Goal: Find specific page/section: Find specific page/section

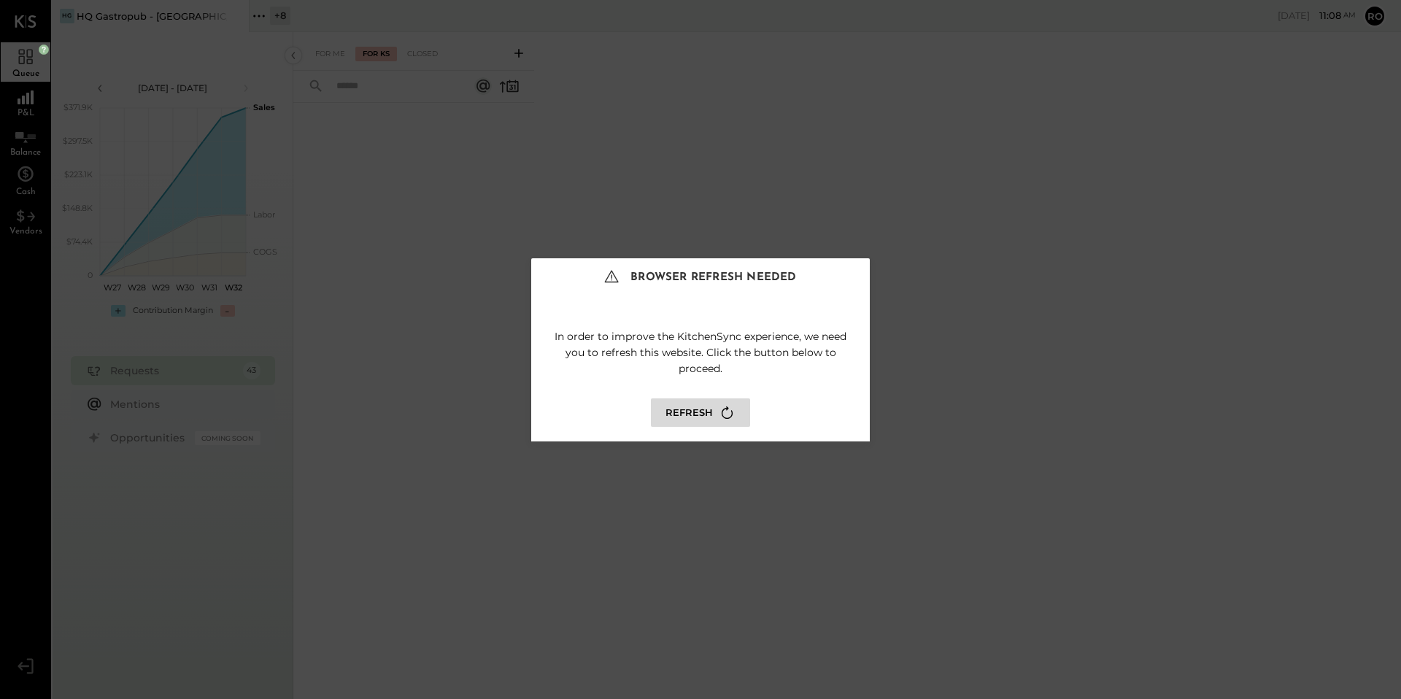
click at [679, 413] on button "Refresh" at bounding box center [700, 412] width 99 height 28
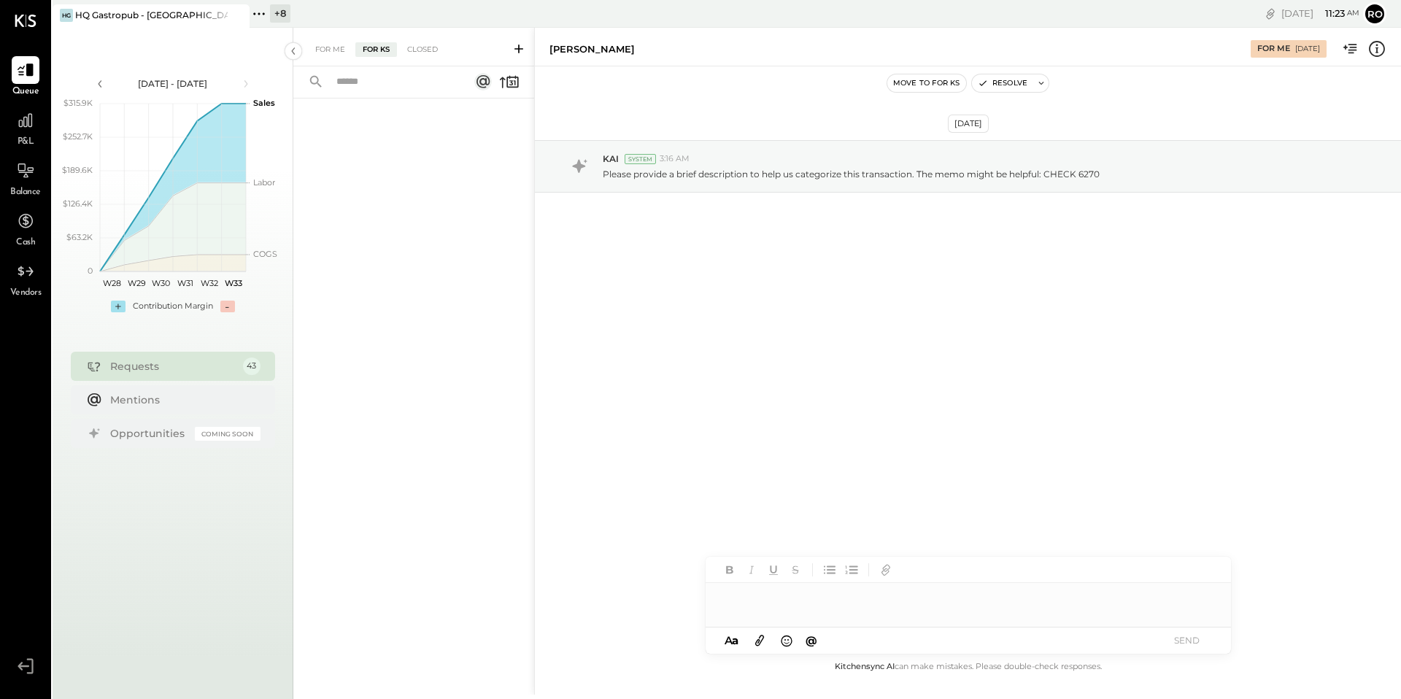
click at [254, 10] on icon at bounding box center [259, 13] width 19 height 19
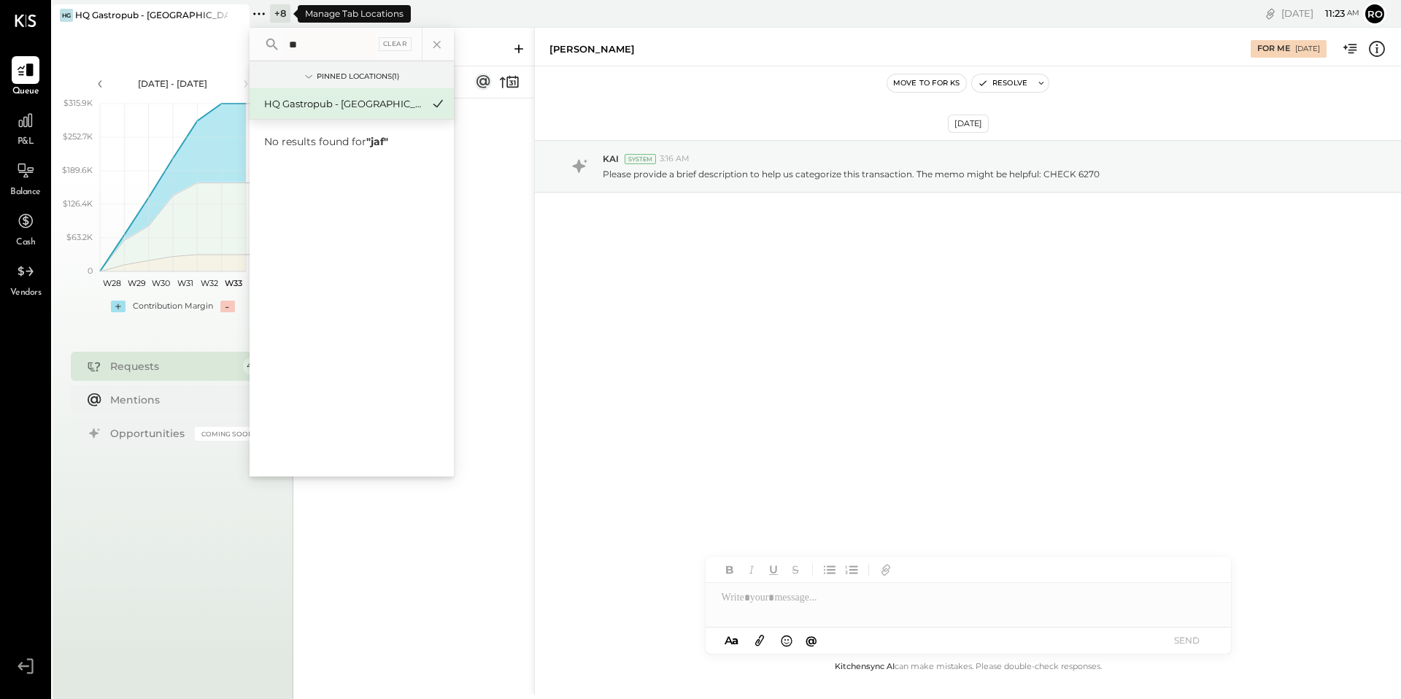
type input "*"
type input "****"
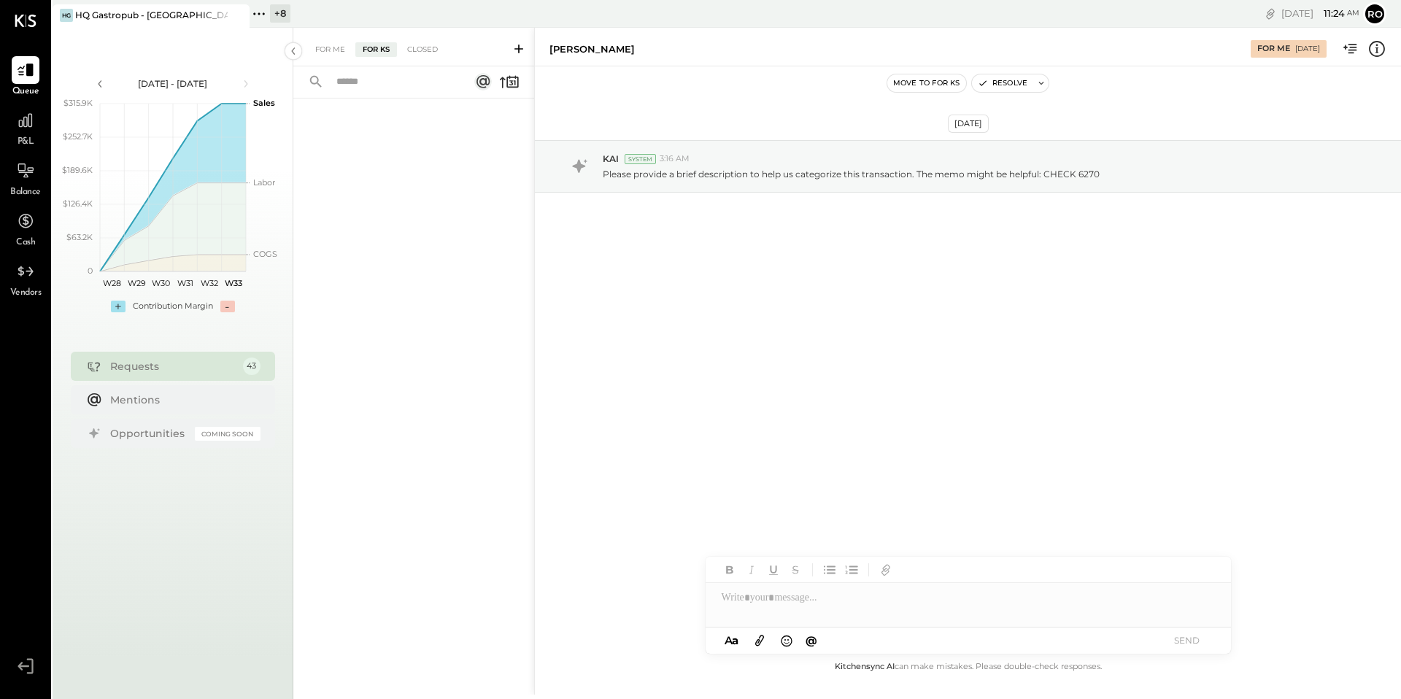
click at [180, 7] on div "HG HQ Gastropub - Woodland Hills" at bounding box center [151, 15] width 197 height 23
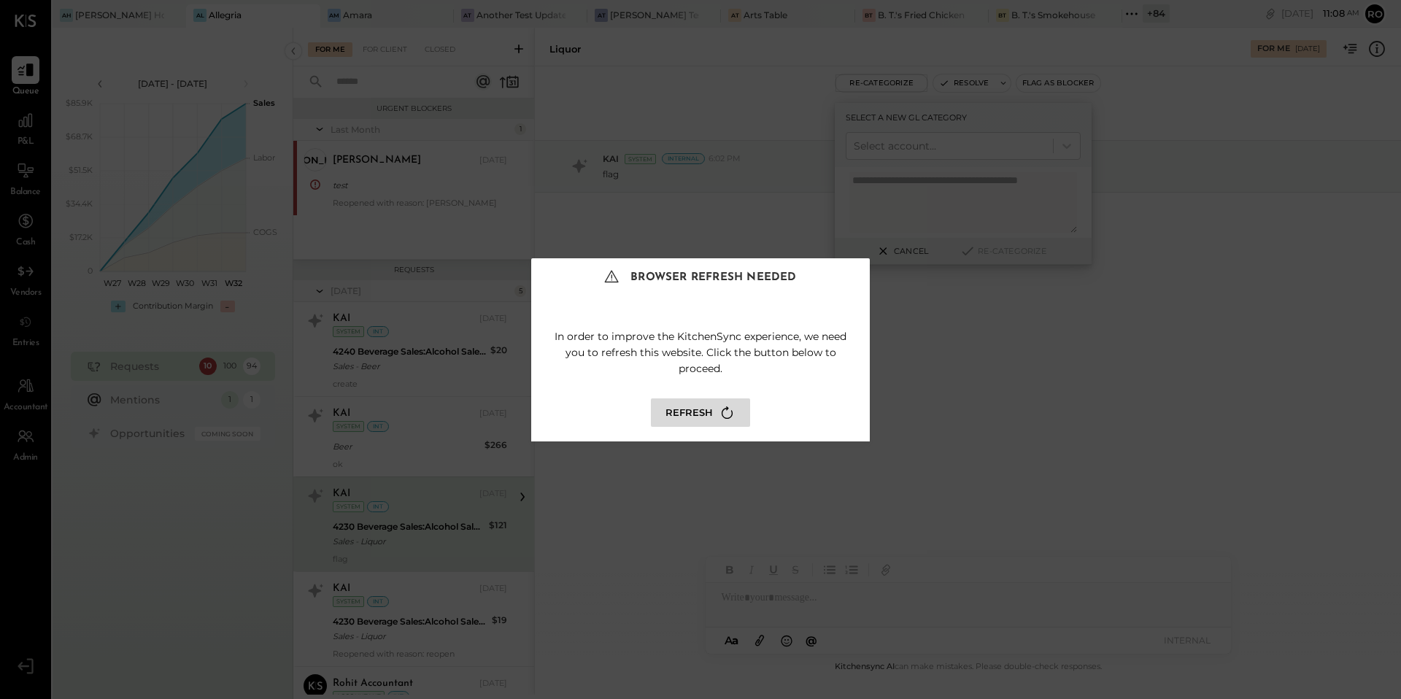
scroll to position [39, 0]
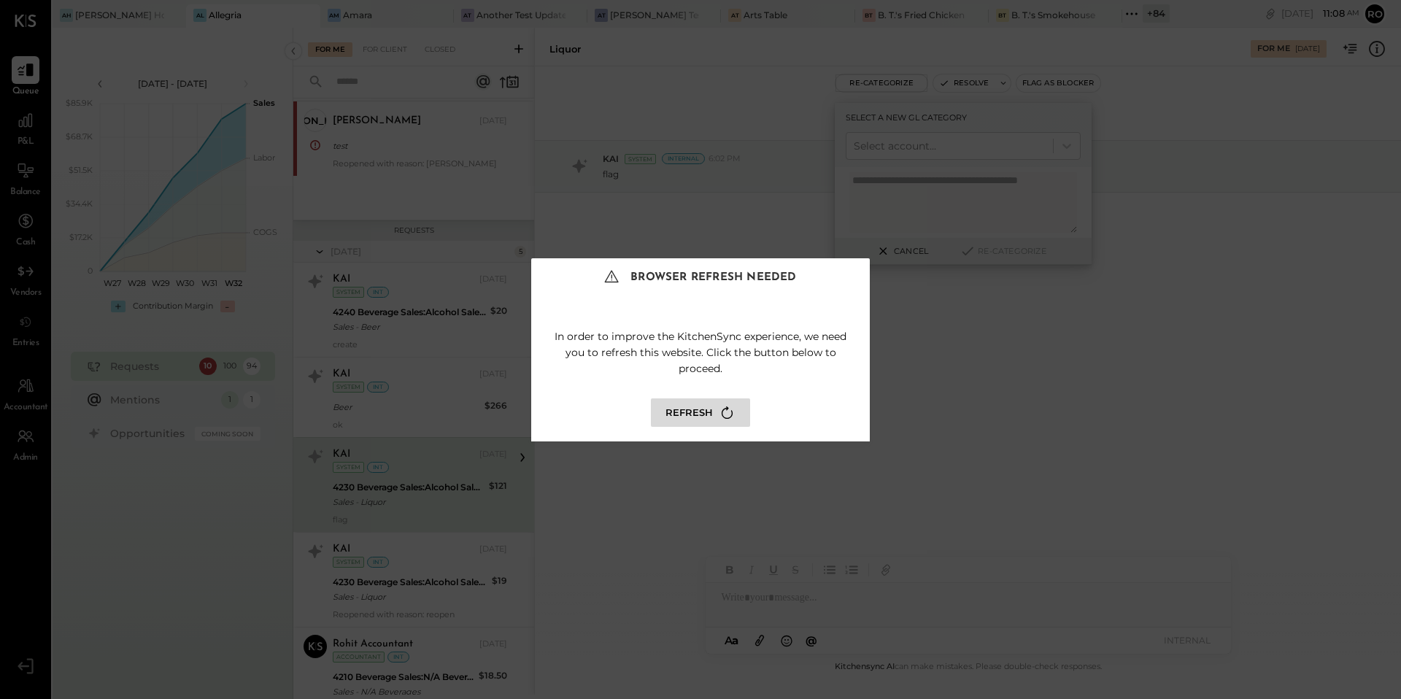
click at [684, 418] on button "Refresh" at bounding box center [700, 412] width 99 height 28
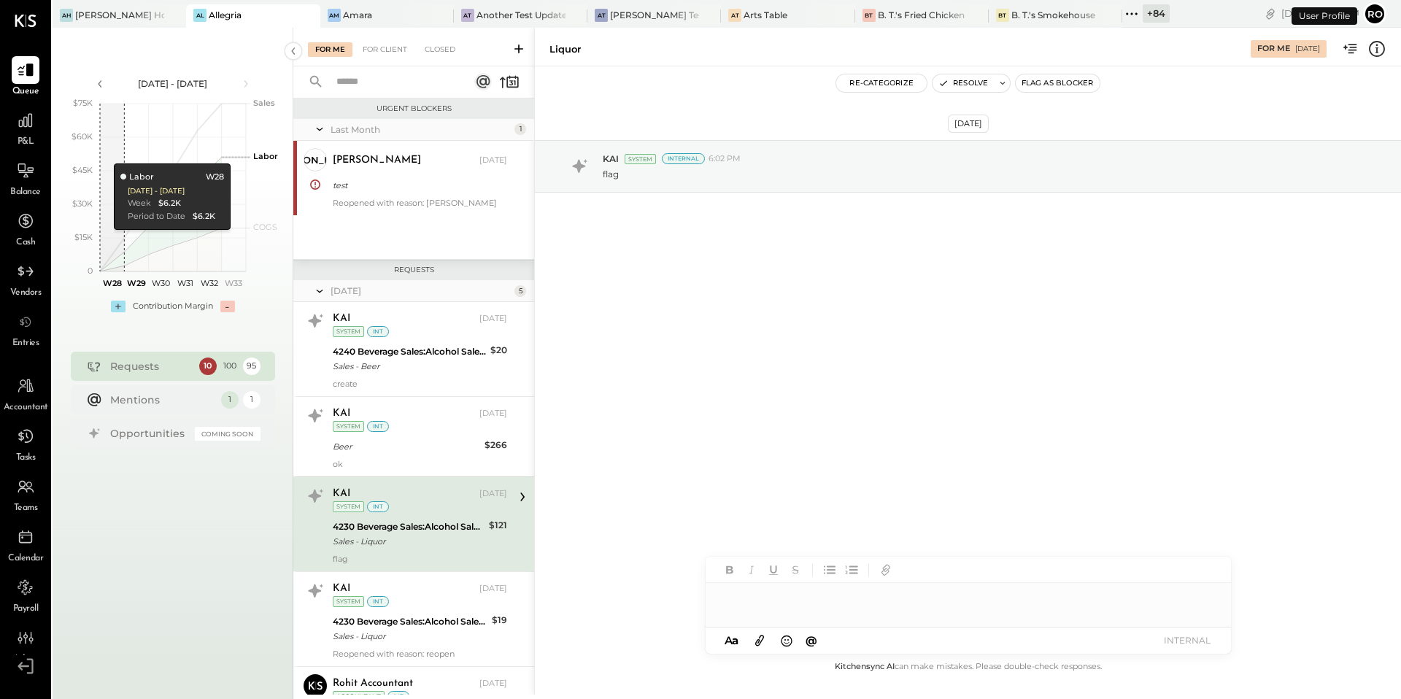
scroll to position [127, 0]
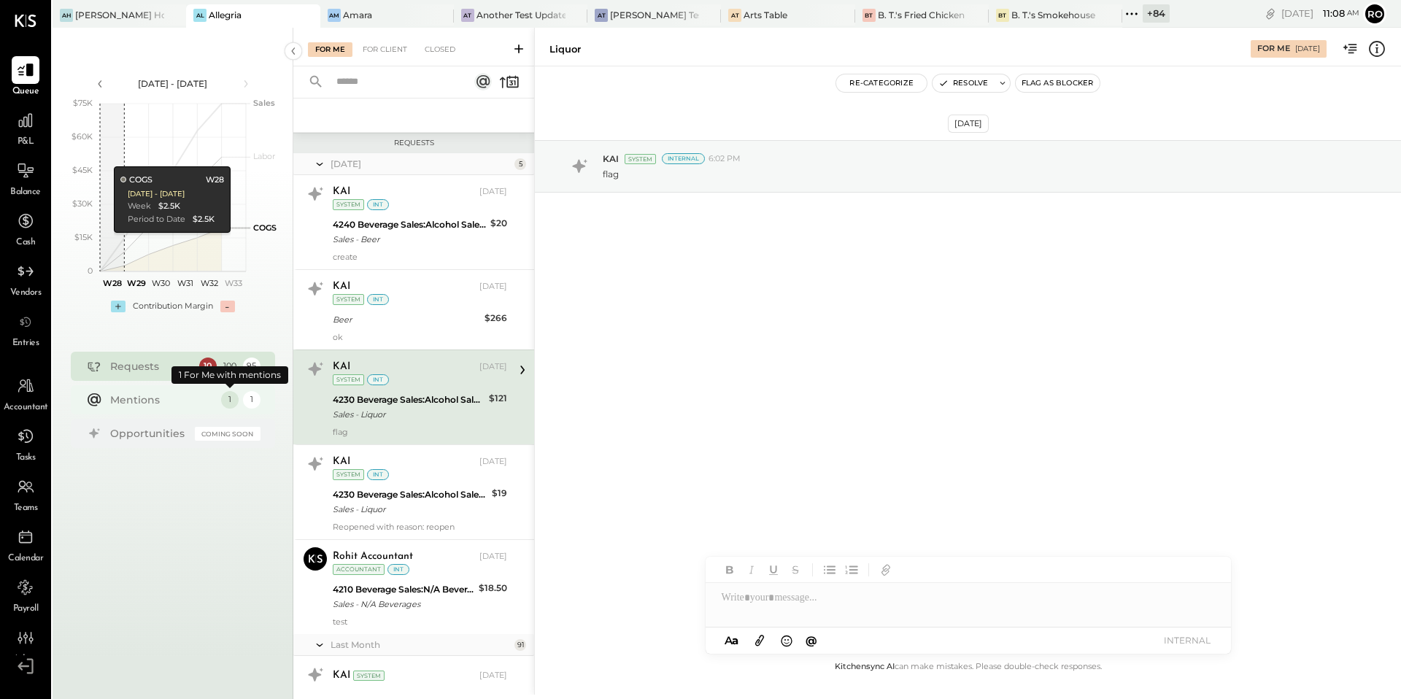
click at [230, 400] on div "1" at bounding box center [230, 400] width 18 height 18
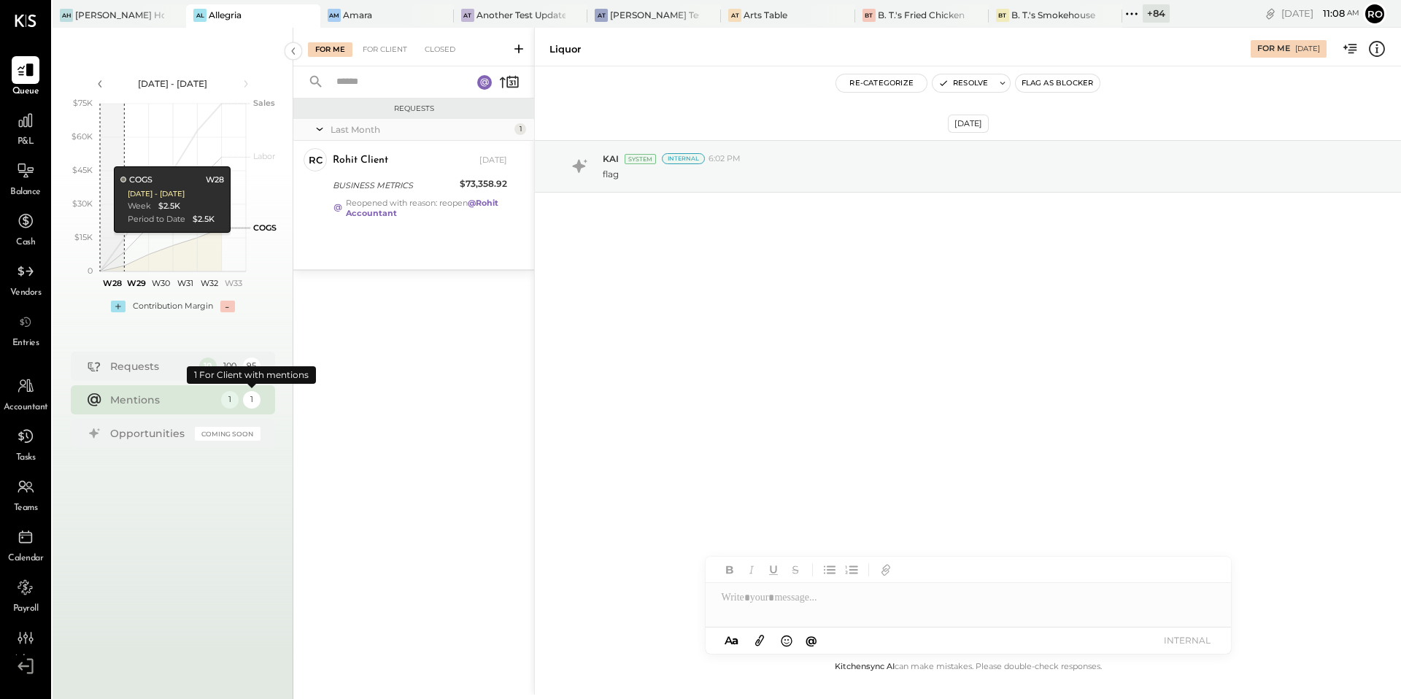
click at [250, 403] on div "1" at bounding box center [252, 400] width 18 height 18
click at [231, 401] on div "1" at bounding box center [230, 400] width 18 height 18
click at [258, 402] on div "1" at bounding box center [252, 400] width 18 height 18
click at [224, 402] on div "1" at bounding box center [230, 400] width 18 height 18
click at [255, 398] on div "1" at bounding box center [252, 400] width 18 height 18
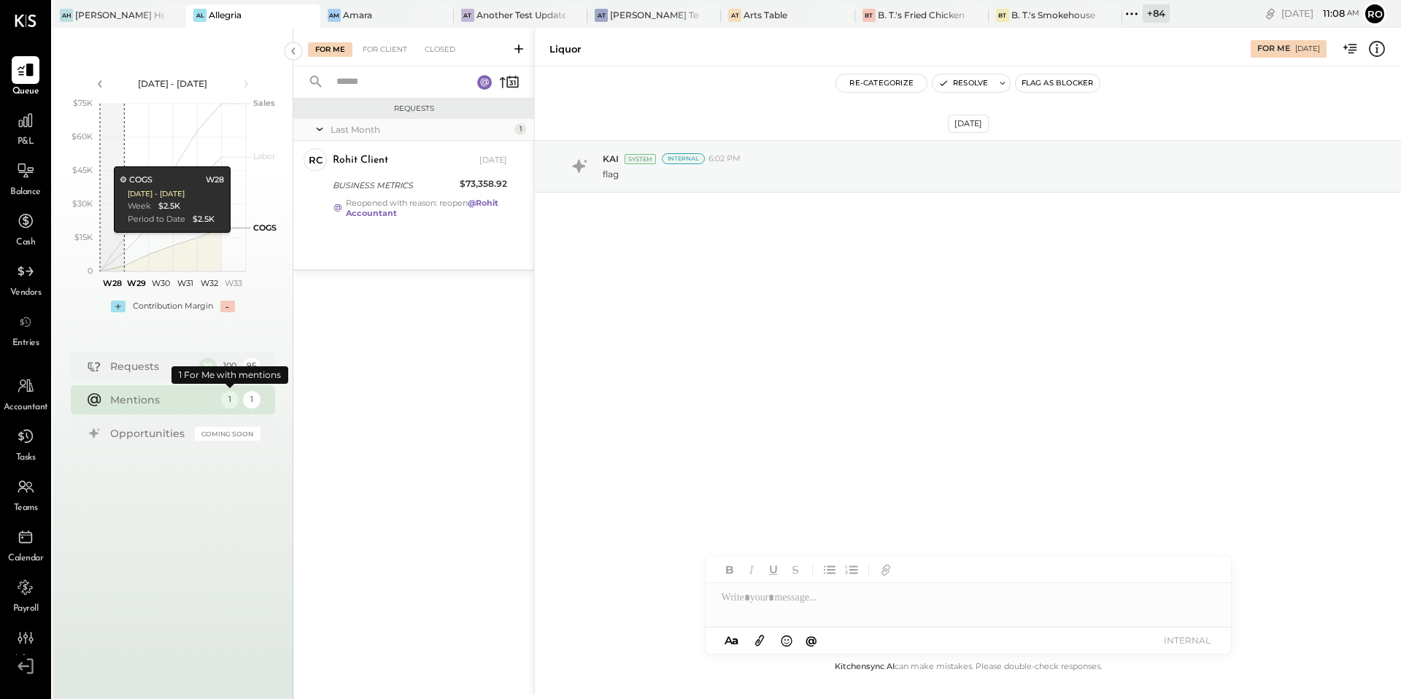
click at [233, 398] on div "1" at bounding box center [230, 400] width 18 height 18
click at [256, 404] on div "1" at bounding box center [252, 400] width 18 height 18
click at [262, 398] on div "Mentions 1 1" at bounding box center [173, 399] width 204 height 29
click at [249, 398] on div "1" at bounding box center [252, 400] width 18 height 18
click at [225, 400] on div "1" at bounding box center [230, 400] width 18 height 18
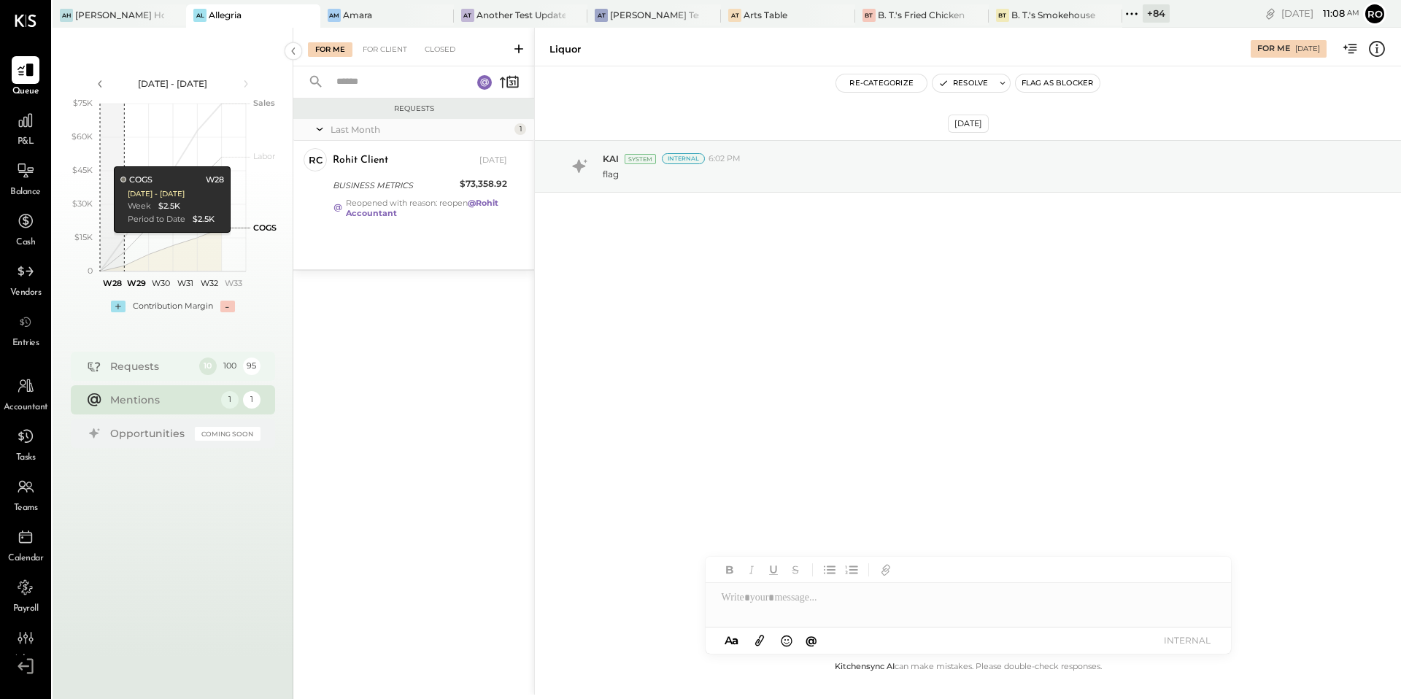
click at [256, 365] on div "95" at bounding box center [252, 367] width 18 height 18
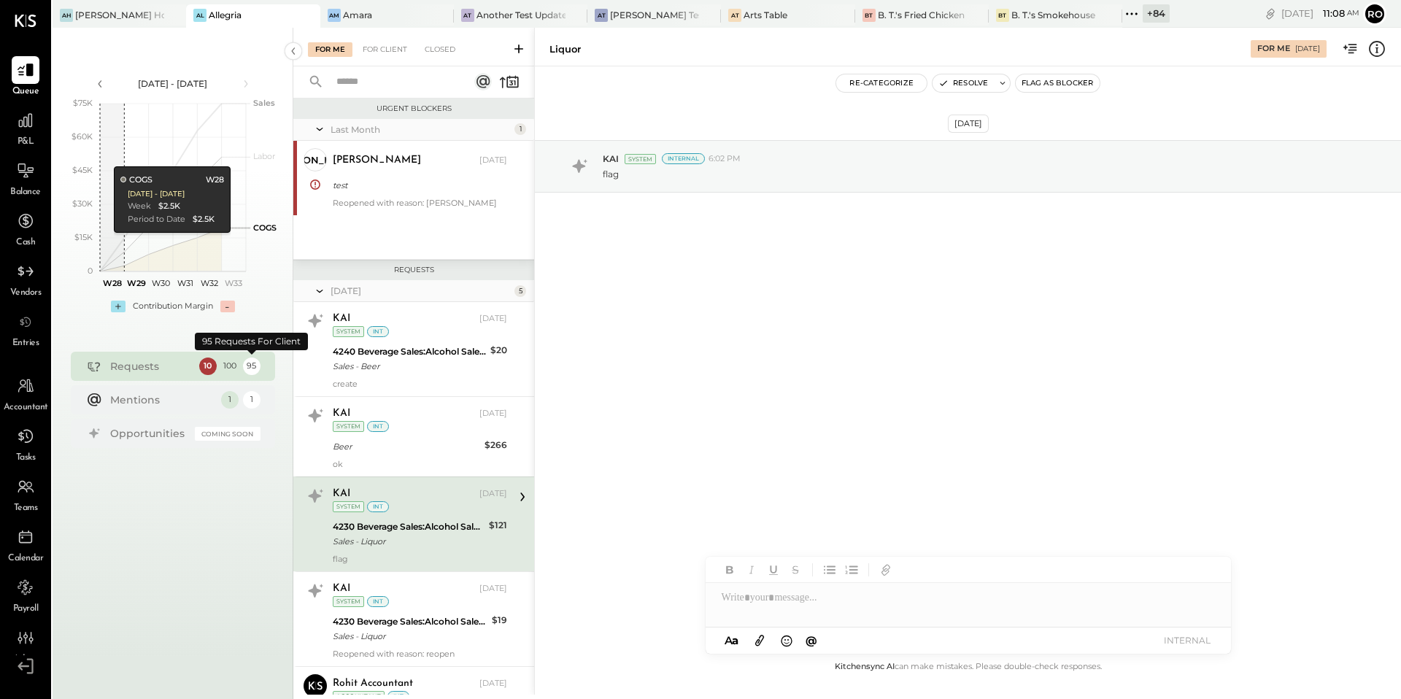
scroll to position [127, 0]
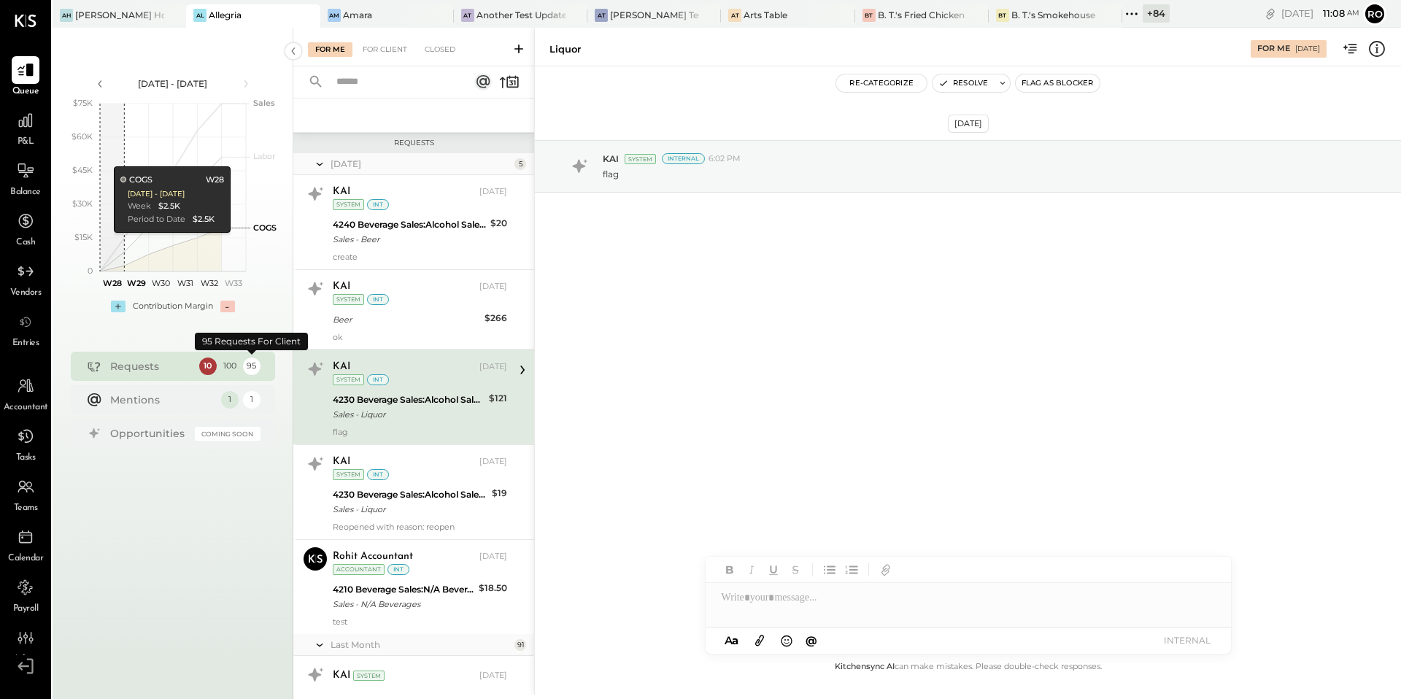
click at [256, 365] on div "95" at bounding box center [252, 367] width 18 height 18
click at [231, 398] on div "1" at bounding box center [230, 400] width 18 height 18
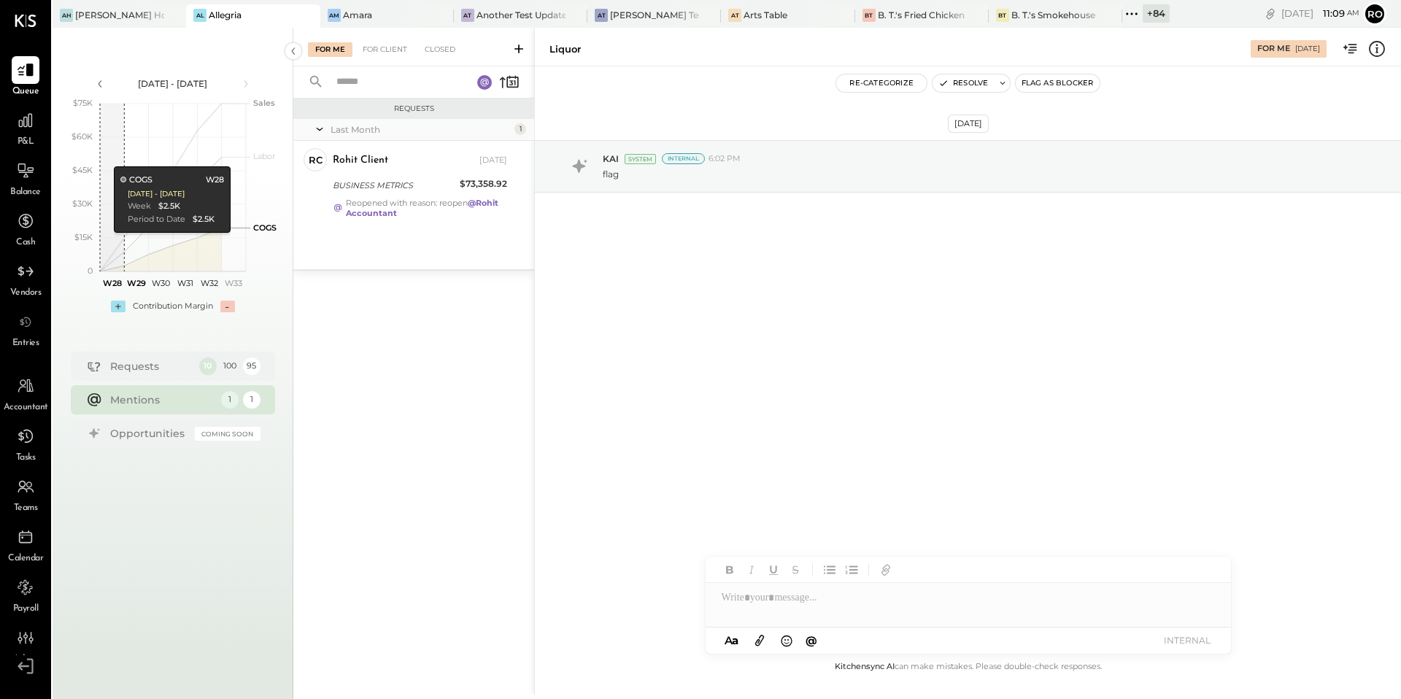
click at [231, 391] on div "1" at bounding box center [230, 400] width 18 height 18
click at [253, 406] on div "1" at bounding box center [252, 400] width 18 height 18
click at [223, 404] on div "1" at bounding box center [230, 400] width 18 height 18
click at [252, 368] on div "95" at bounding box center [252, 367] width 18 height 18
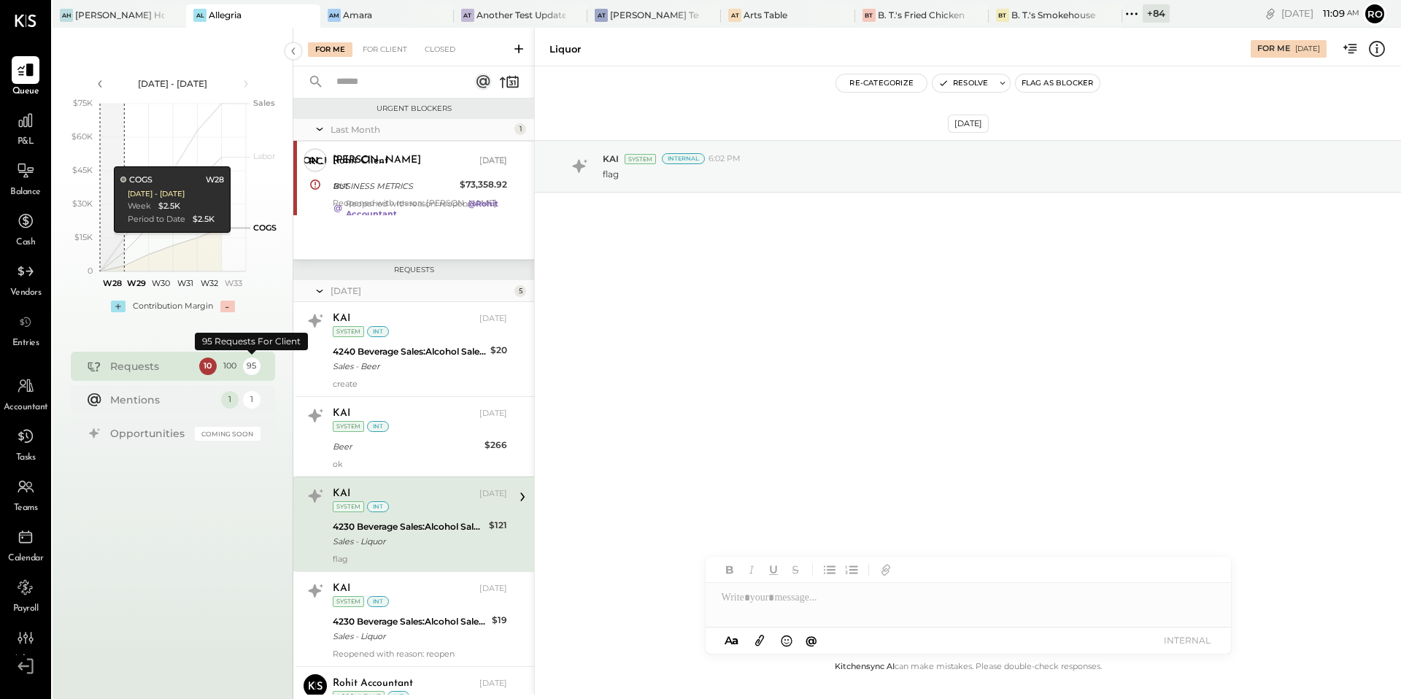
scroll to position [127, 0]
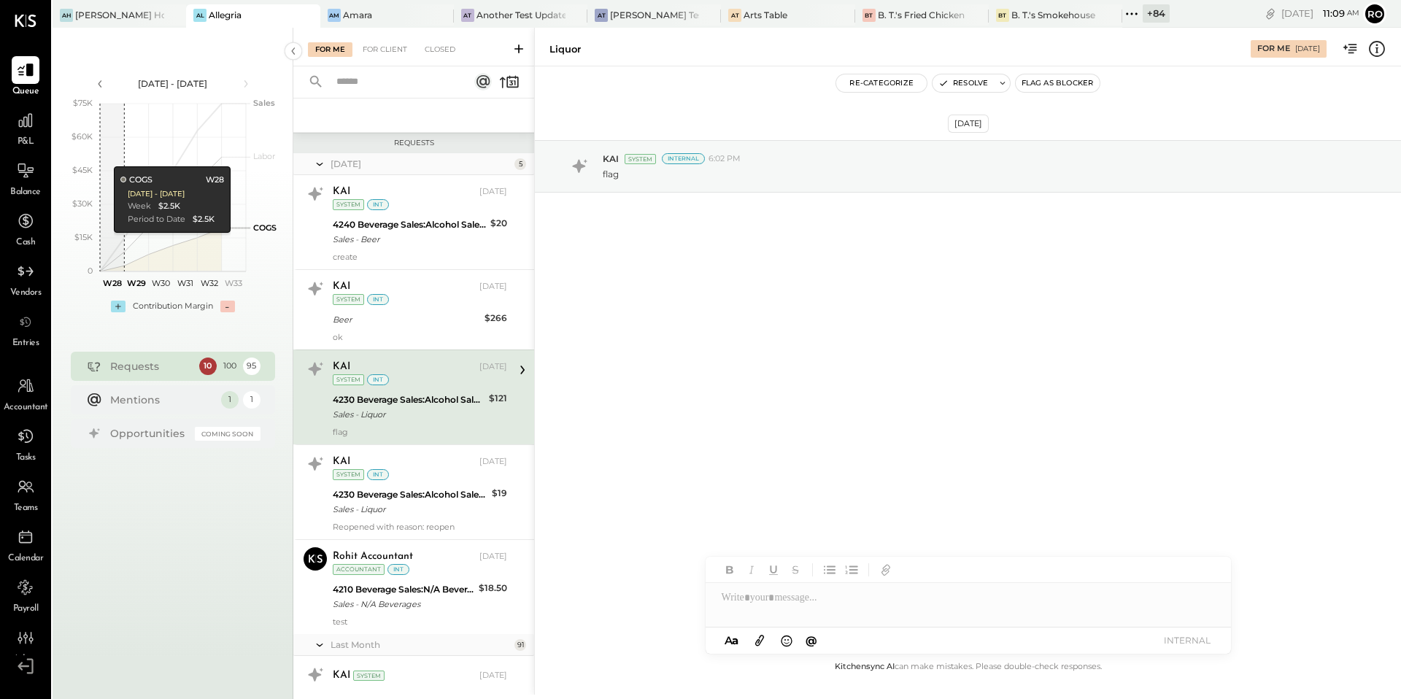
click at [247, 366] on div "95" at bounding box center [252, 367] width 18 height 18
click at [231, 366] on div "100" at bounding box center [230, 367] width 18 height 18
click at [250, 366] on div "95" at bounding box center [252, 367] width 18 height 18
click at [233, 366] on div "100" at bounding box center [230, 367] width 18 height 18
click at [390, 49] on div "For Client" at bounding box center [384, 49] width 59 height 15
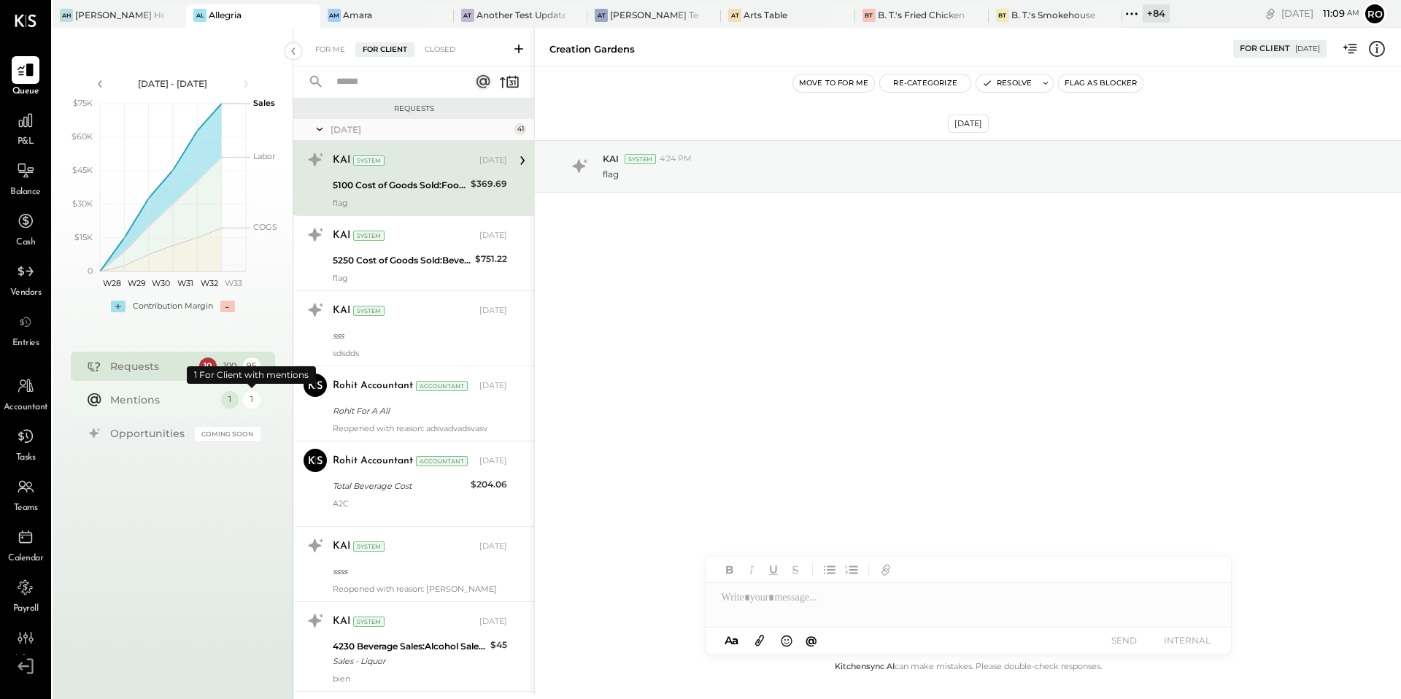
click at [253, 400] on div "1" at bounding box center [252, 400] width 18 height 18
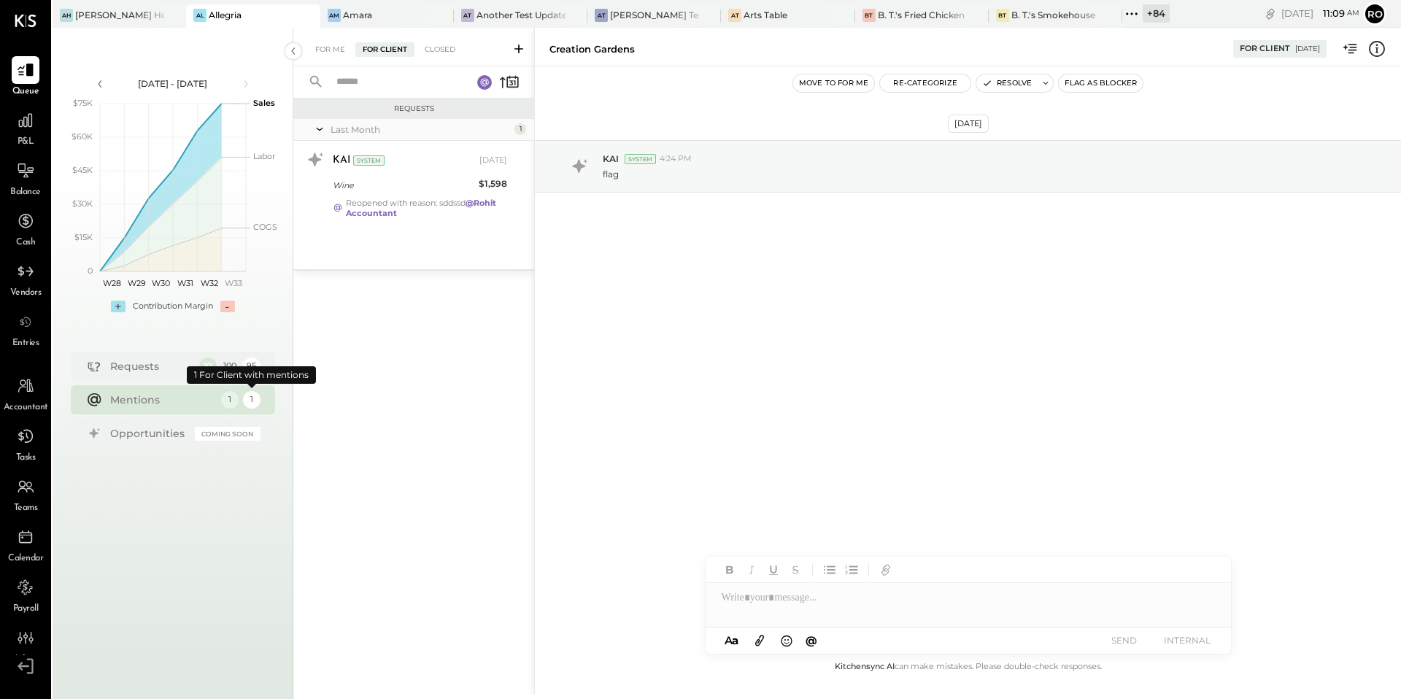
click at [236, 397] on div "1" at bounding box center [230, 400] width 18 height 18
click at [258, 399] on div "1" at bounding box center [252, 400] width 18 height 18
click at [253, 363] on div "95" at bounding box center [252, 367] width 18 height 18
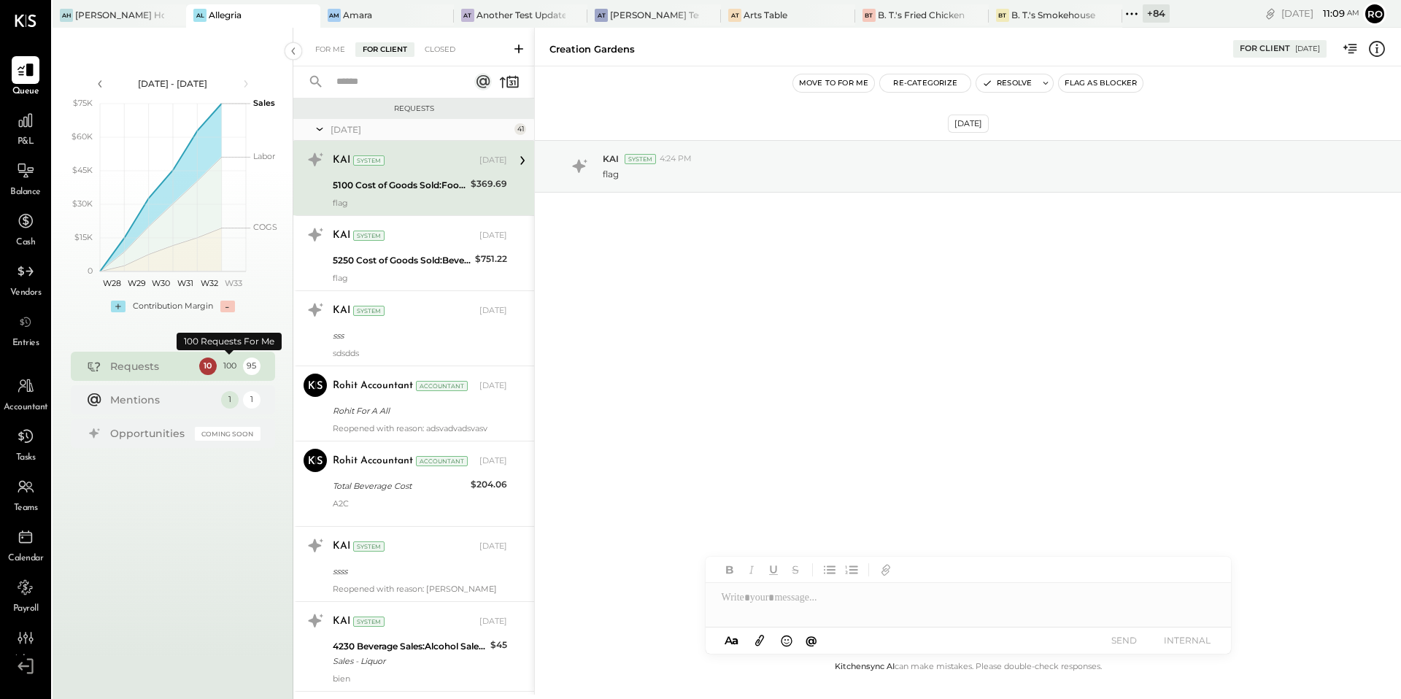
click at [232, 362] on div "100" at bounding box center [230, 367] width 18 height 18
click at [255, 367] on div "95" at bounding box center [252, 367] width 18 height 18
click at [236, 368] on div "100" at bounding box center [230, 367] width 18 height 18
click at [318, 48] on div "For Me" at bounding box center [330, 49] width 45 height 15
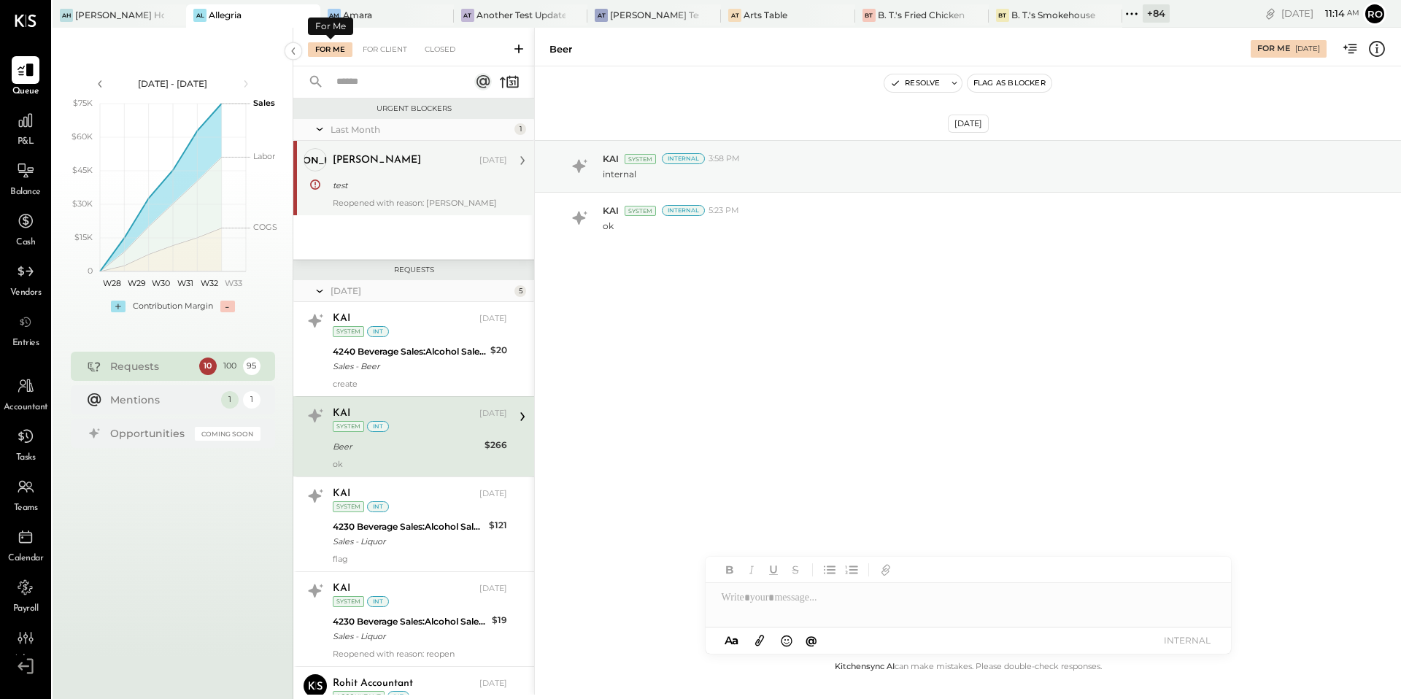
scroll to position [39, 0]
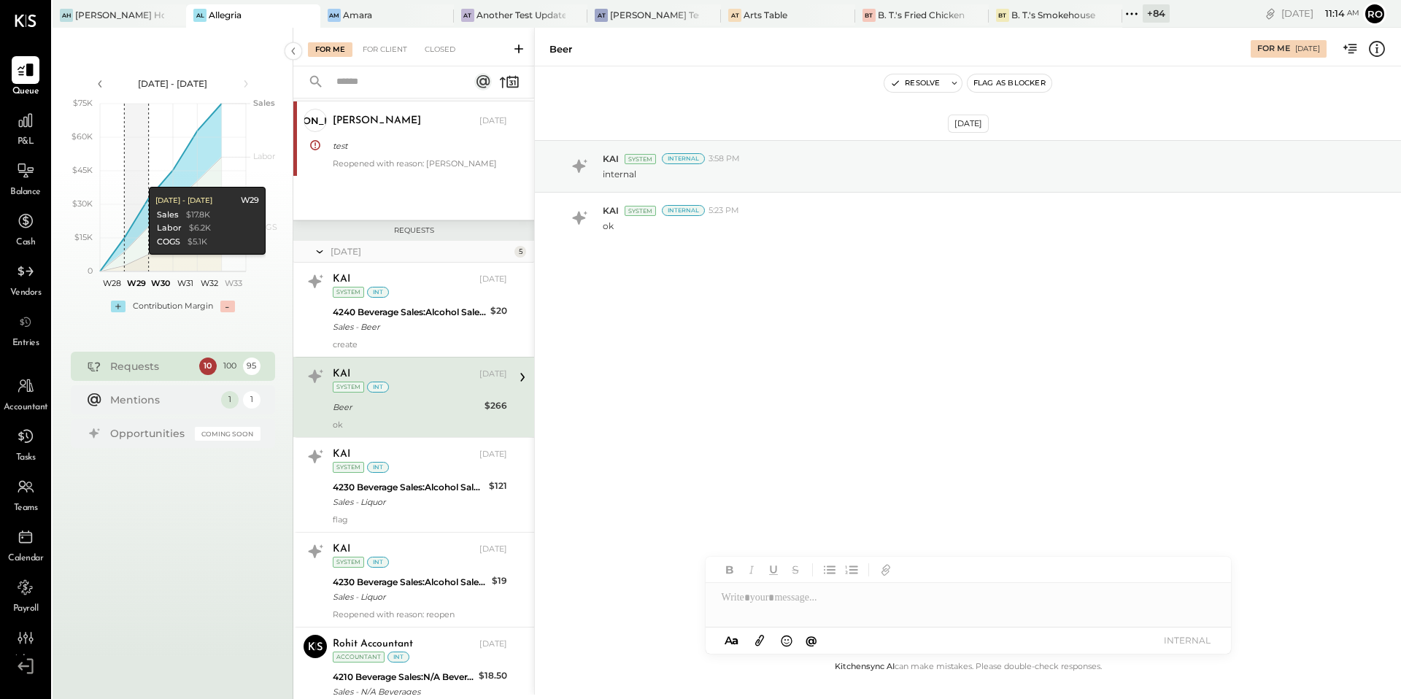
click at [444, 40] on div "For Me For Client Closed" at bounding box center [413, 47] width 241 height 39
click at [439, 51] on div "Closed" at bounding box center [439, 49] width 45 height 15
click at [444, 58] on div "For Me For Client Closed" at bounding box center [413, 47] width 241 height 39
click at [433, 41] on div "For Me For Client Closed" at bounding box center [413, 47] width 241 height 39
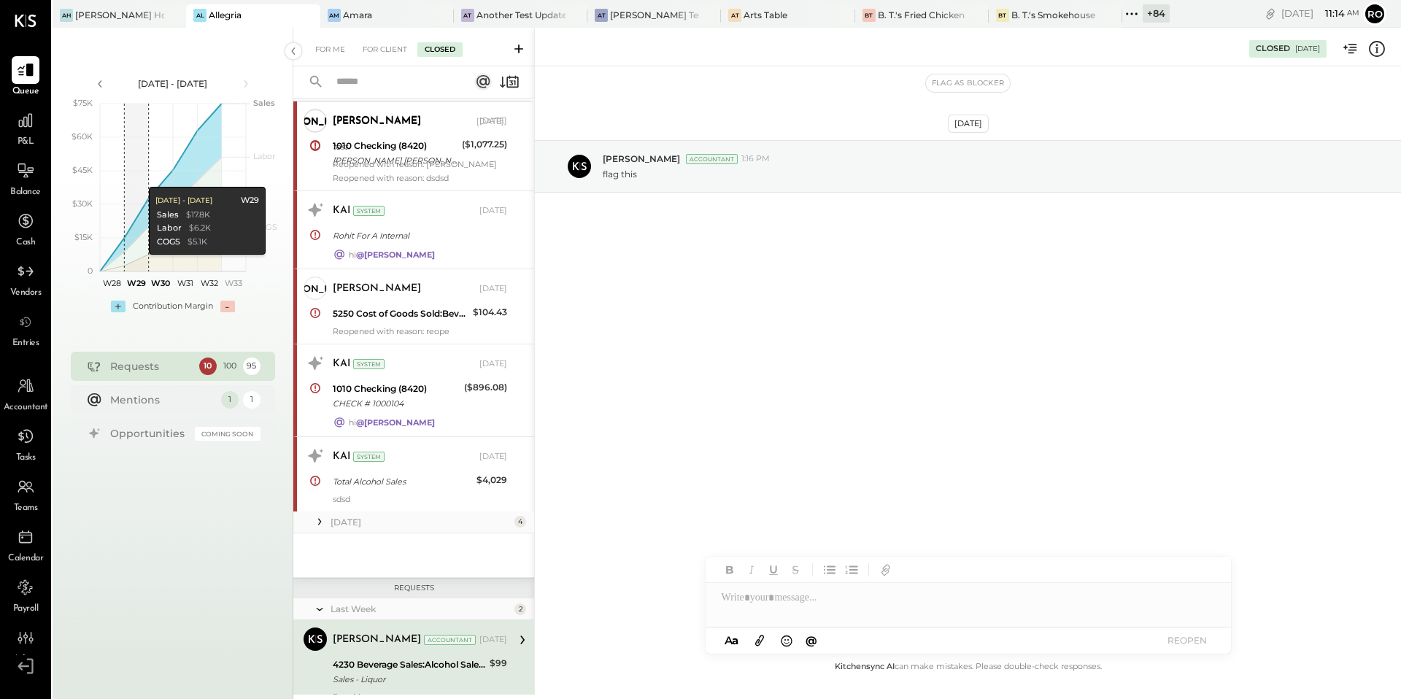
scroll to position [263, 0]
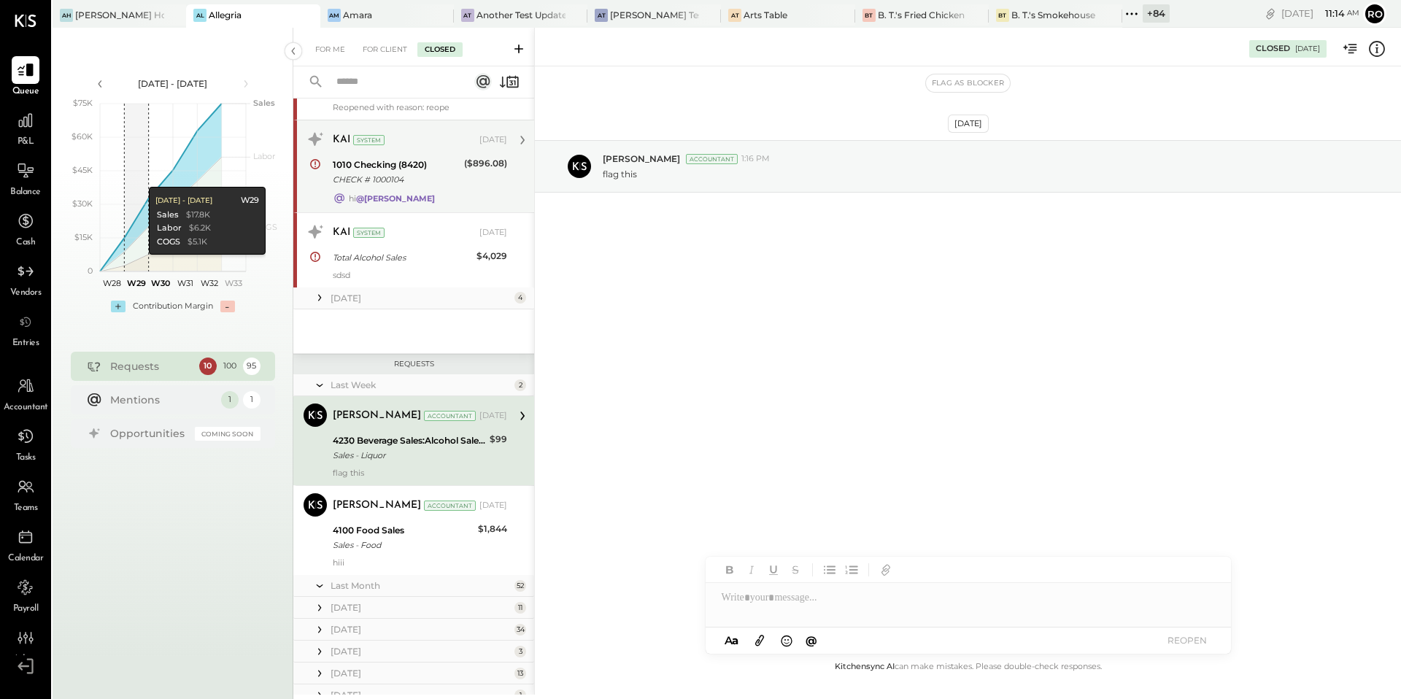
click at [437, 175] on div "CHECK # 1000104" at bounding box center [396, 179] width 127 height 15
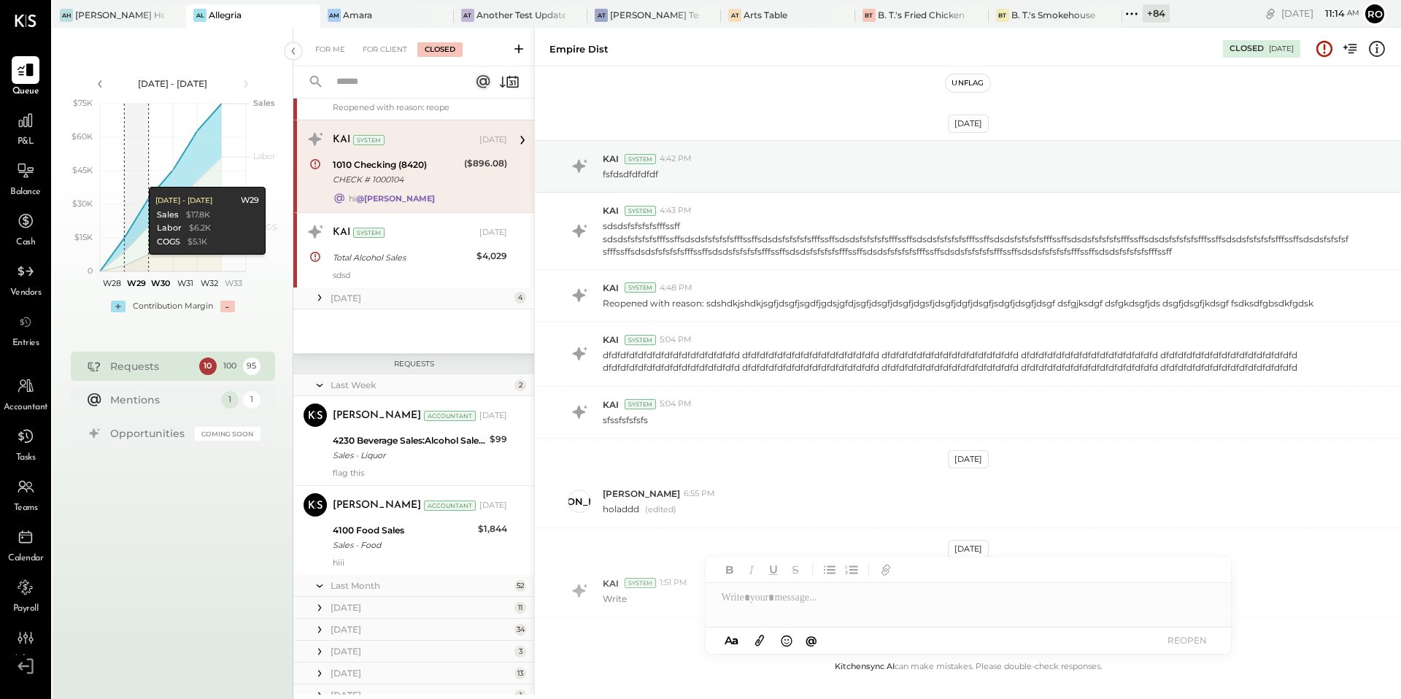
scroll to position [861, 0]
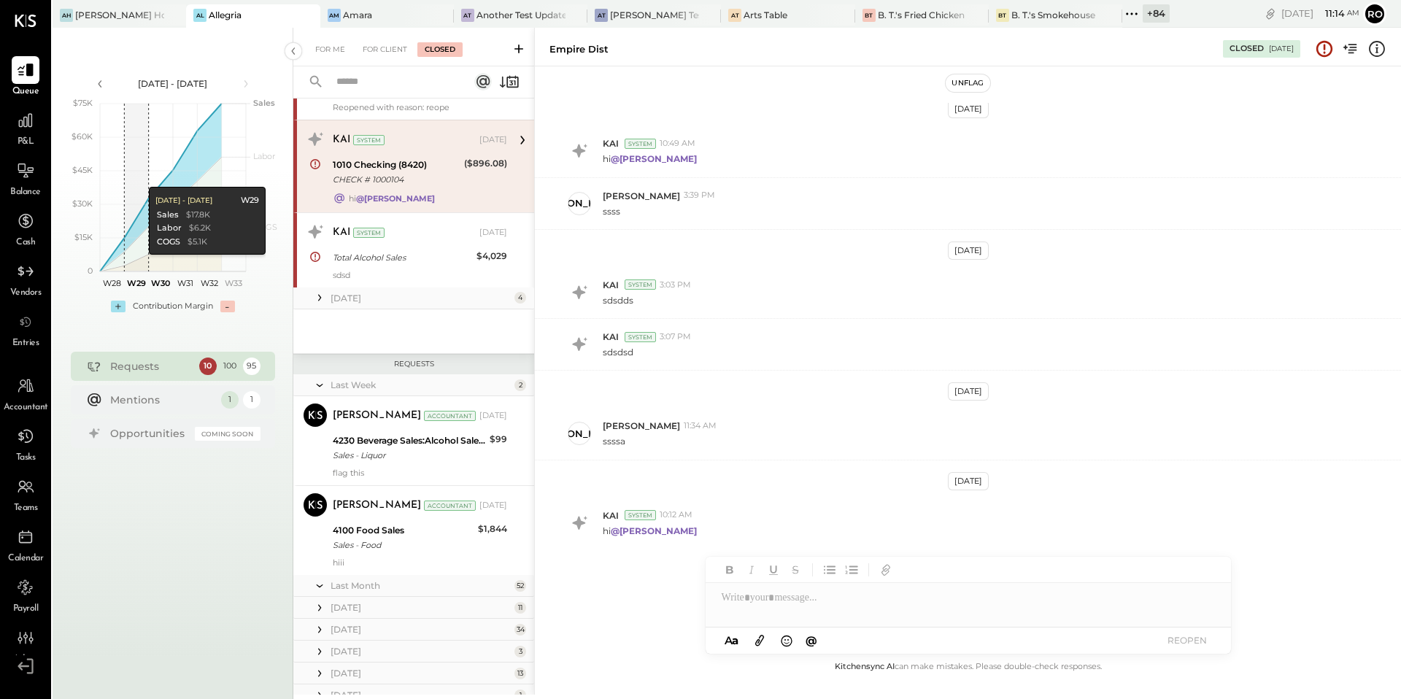
click at [961, 79] on button "Unflag" at bounding box center [968, 83] width 44 height 18
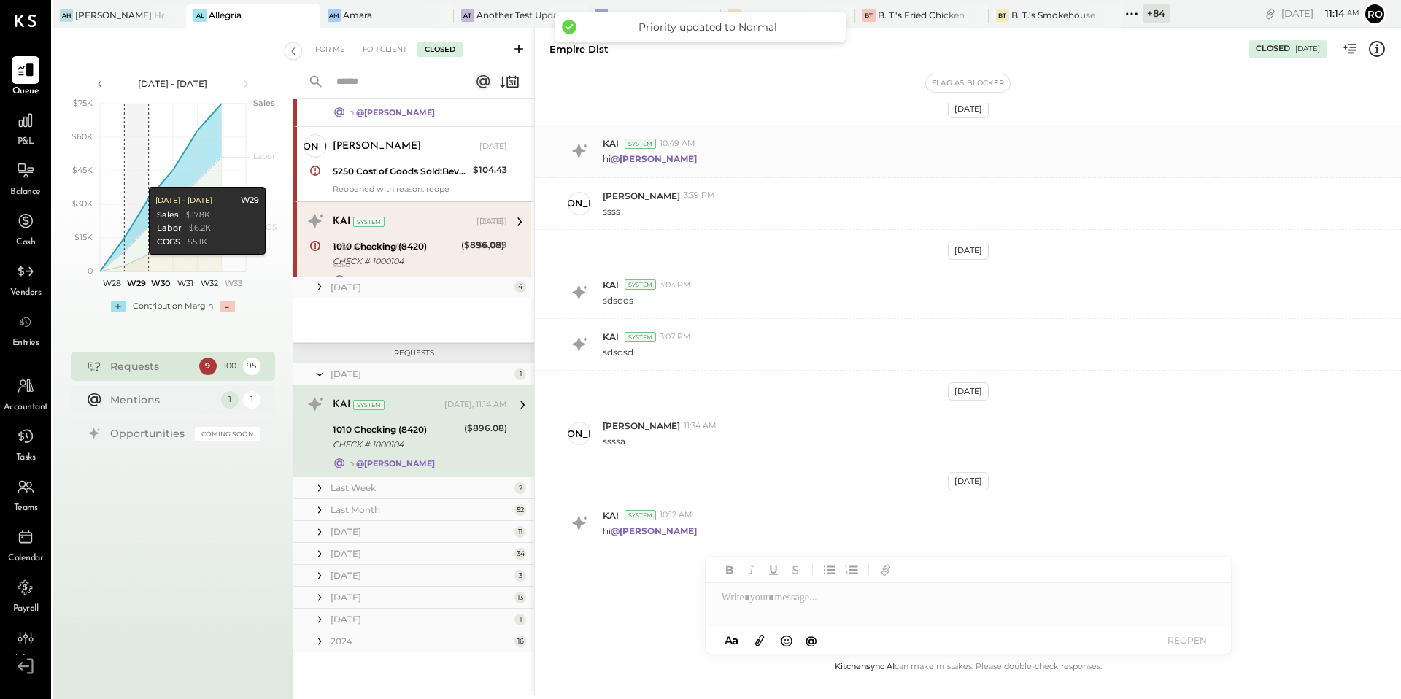
scroll to position [32, 0]
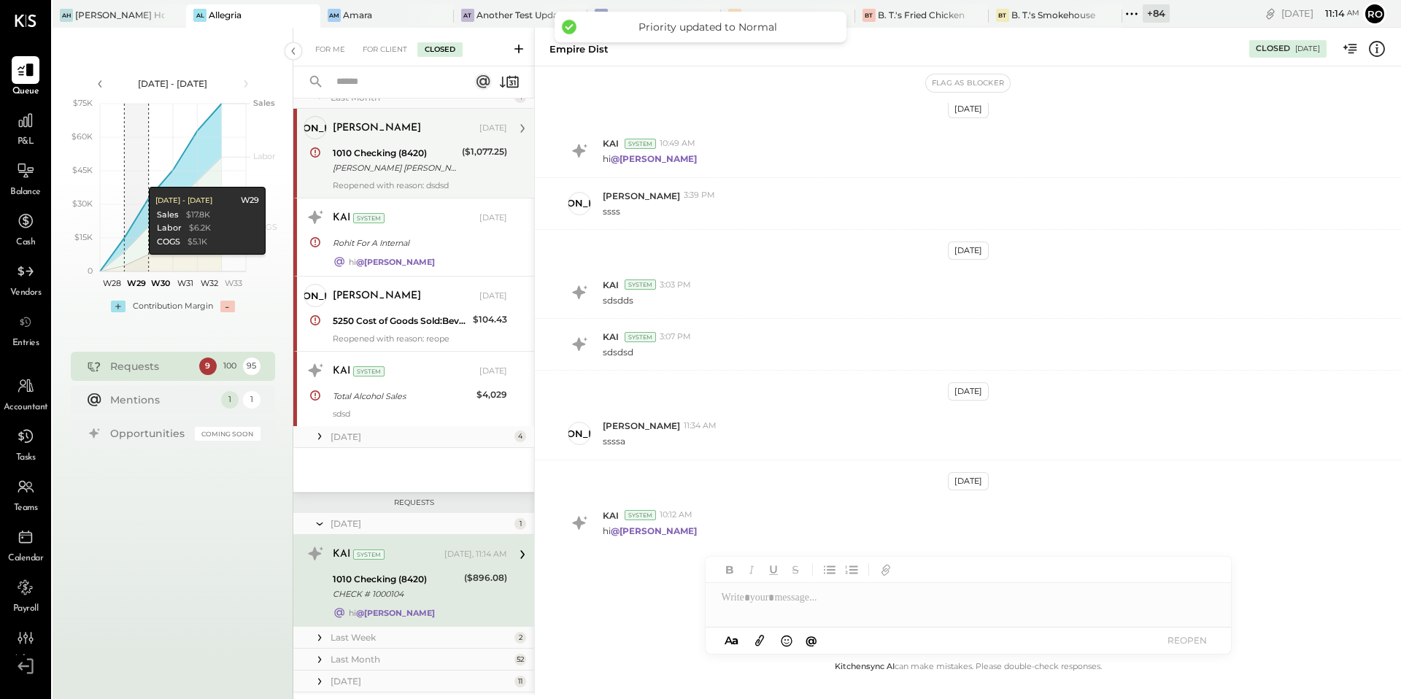
click at [426, 146] on div "1010 Checking (8420)" at bounding box center [395, 153] width 125 height 15
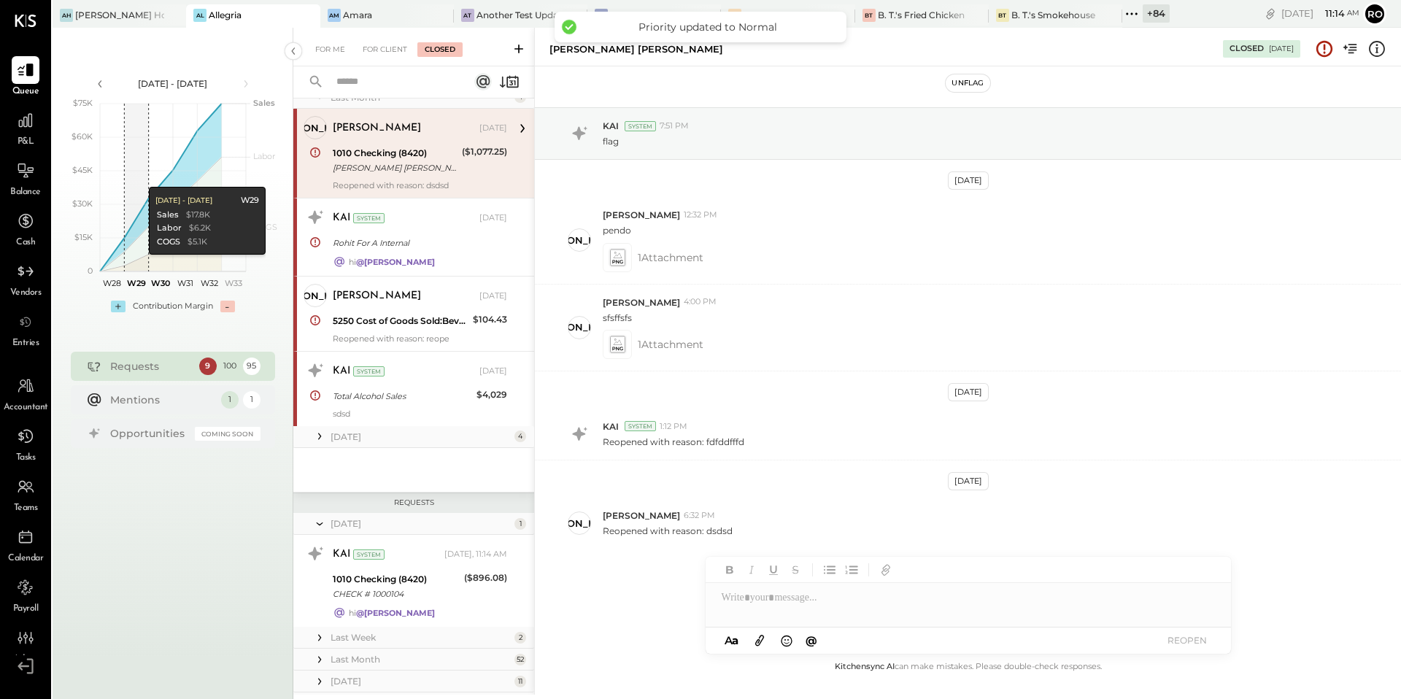
click at [970, 87] on button "Unflag" at bounding box center [968, 83] width 44 height 18
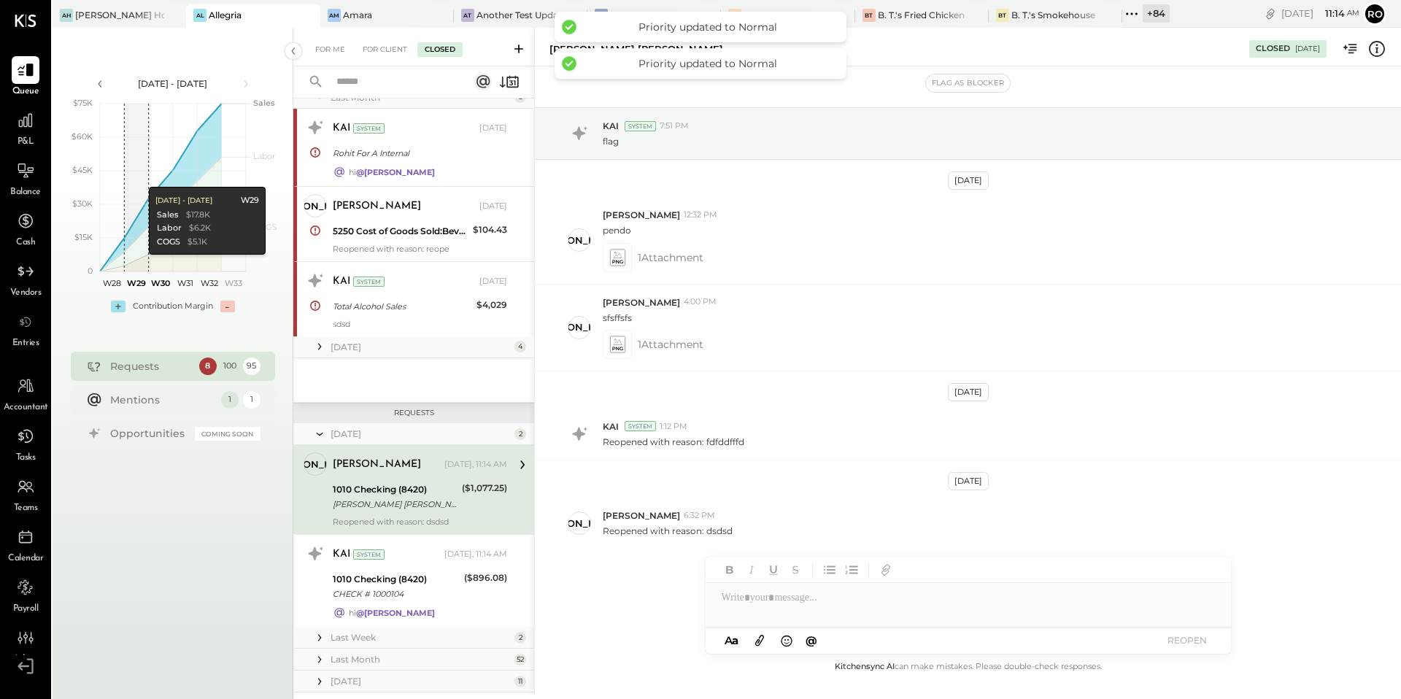
scroll to position [0, 0]
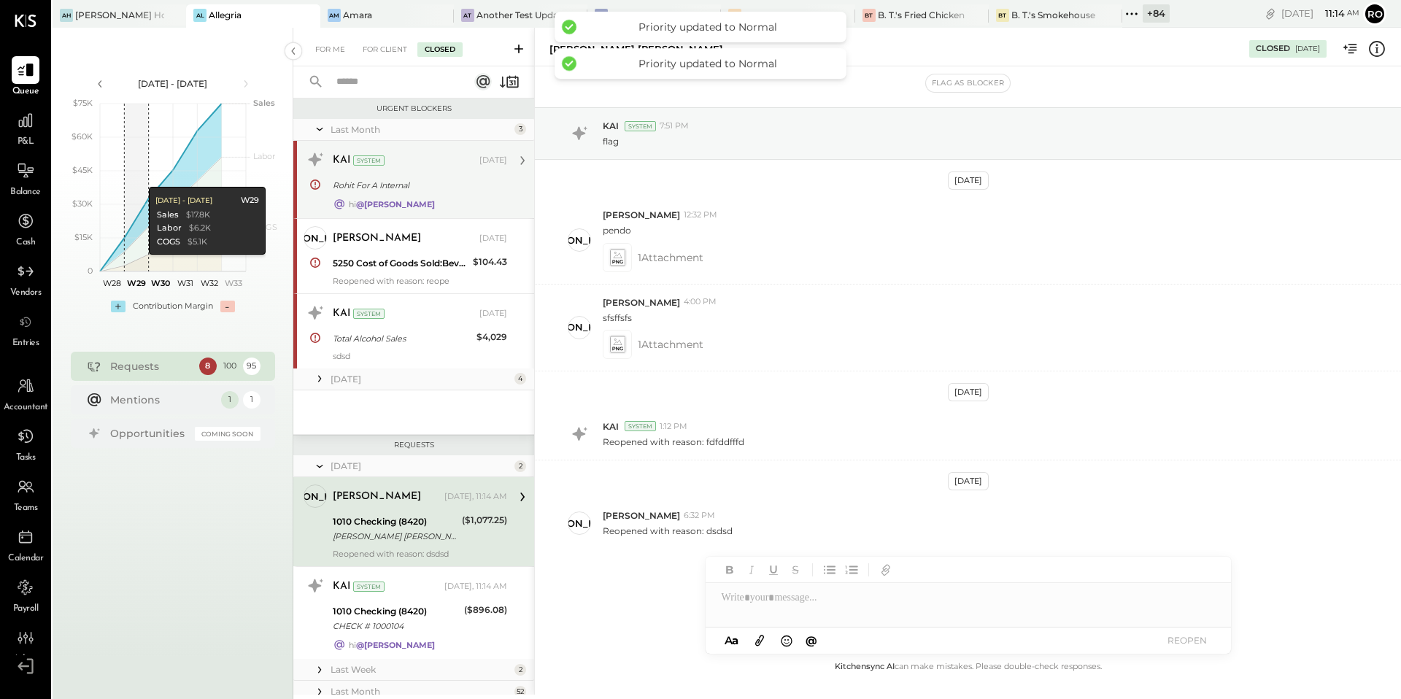
click at [441, 148] on div "KAI System Jul 17, 2025" at bounding box center [420, 160] width 174 height 25
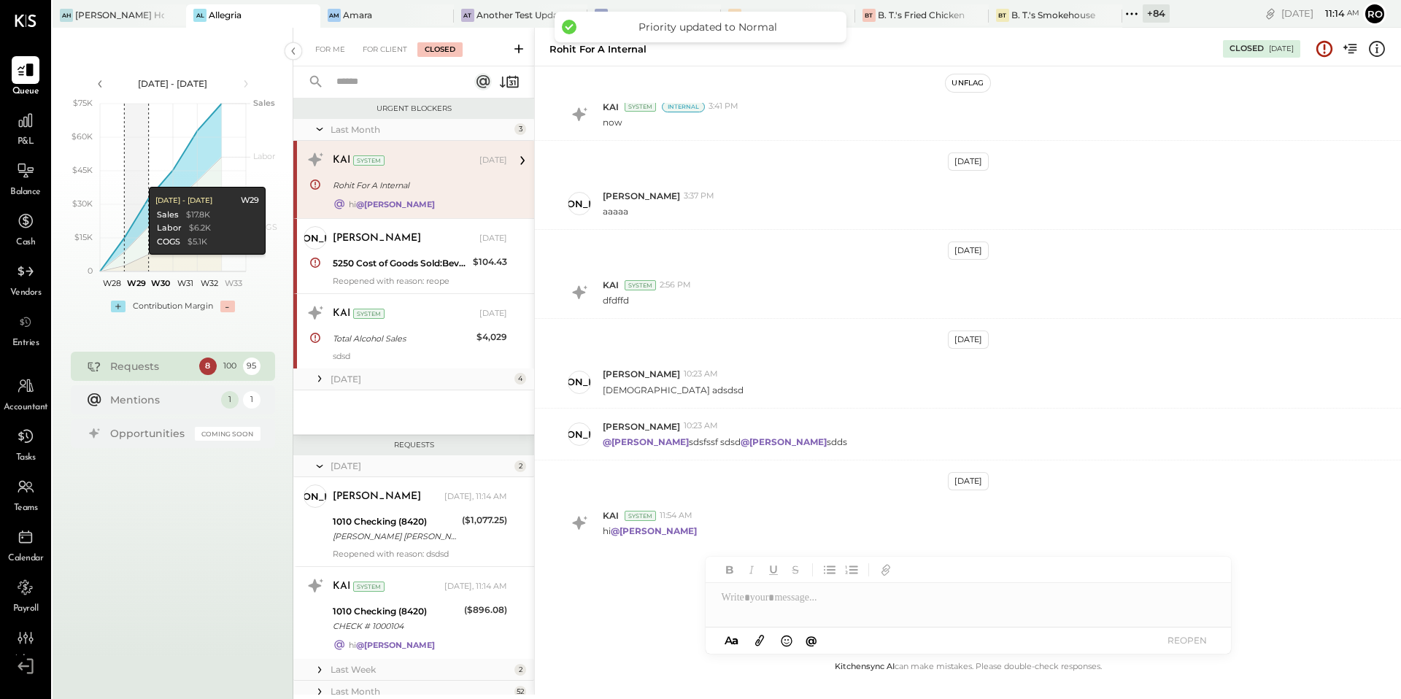
click at [965, 86] on button "Unflag" at bounding box center [968, 83] width 44 height 18
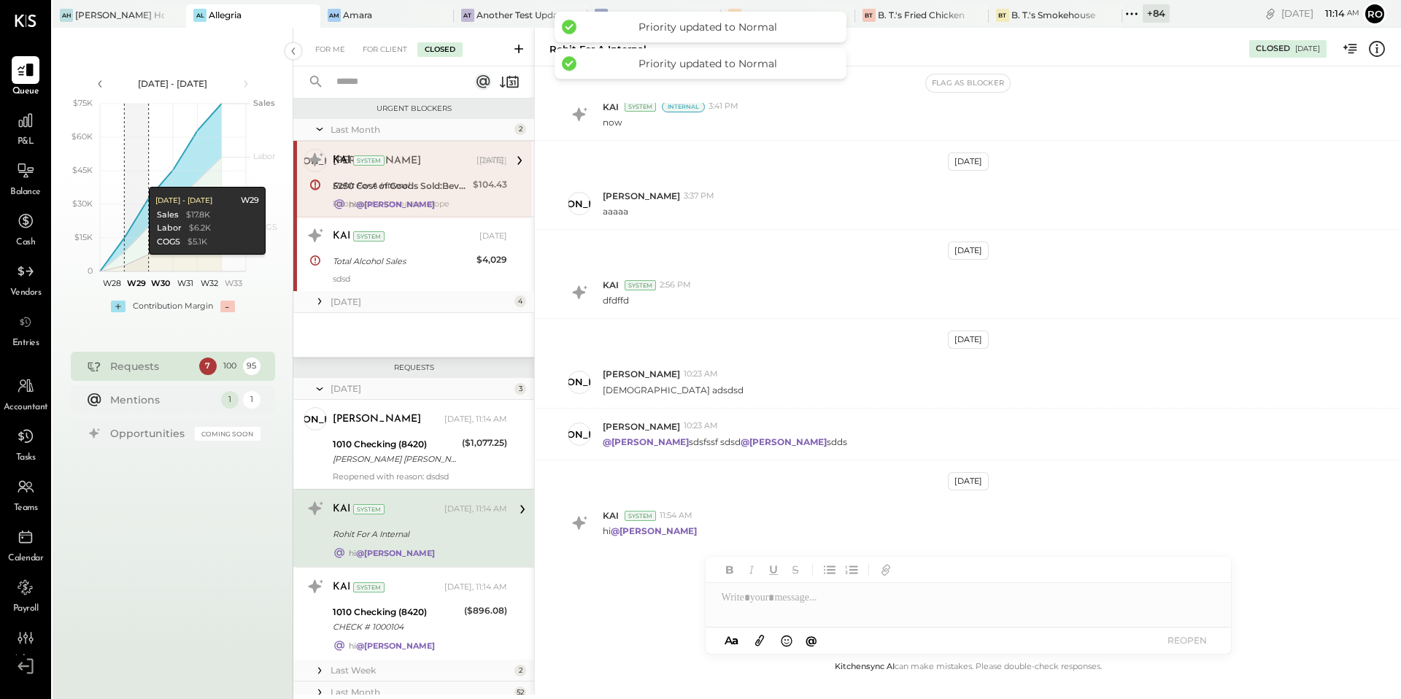
scroll to position [130, 0]
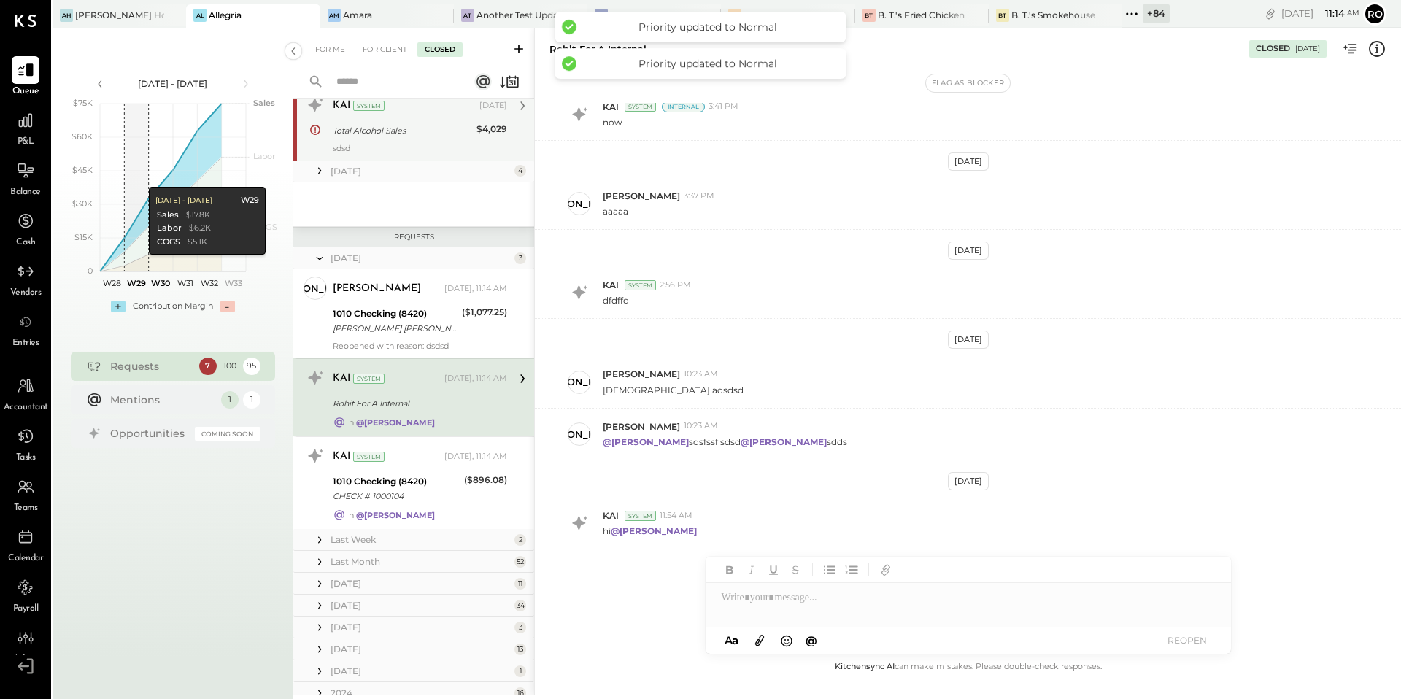
click at [412, 150] on div "sdsd" at bounding box center [420, 148] width 174 height 10
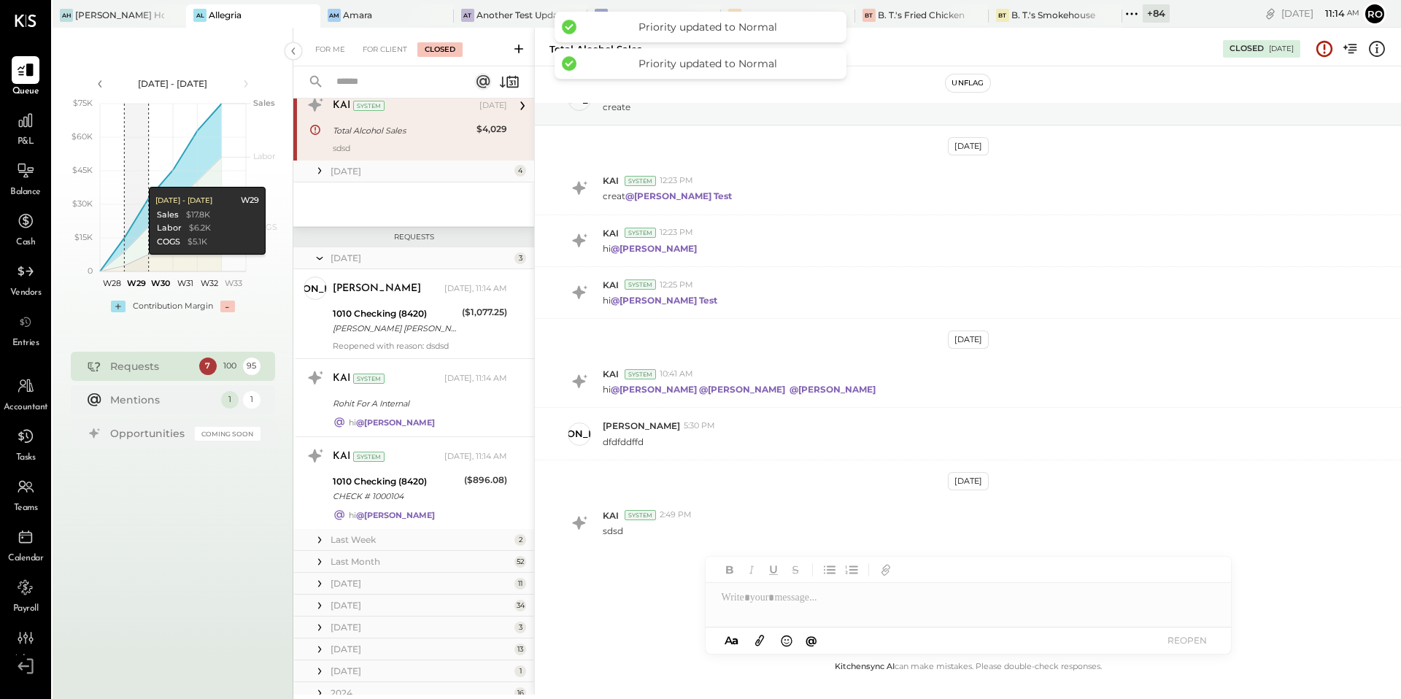
scroll to position [67, 0]
click at [967, 85] on button "Unflag" at bounding box center [968, 83] width 44 height 18
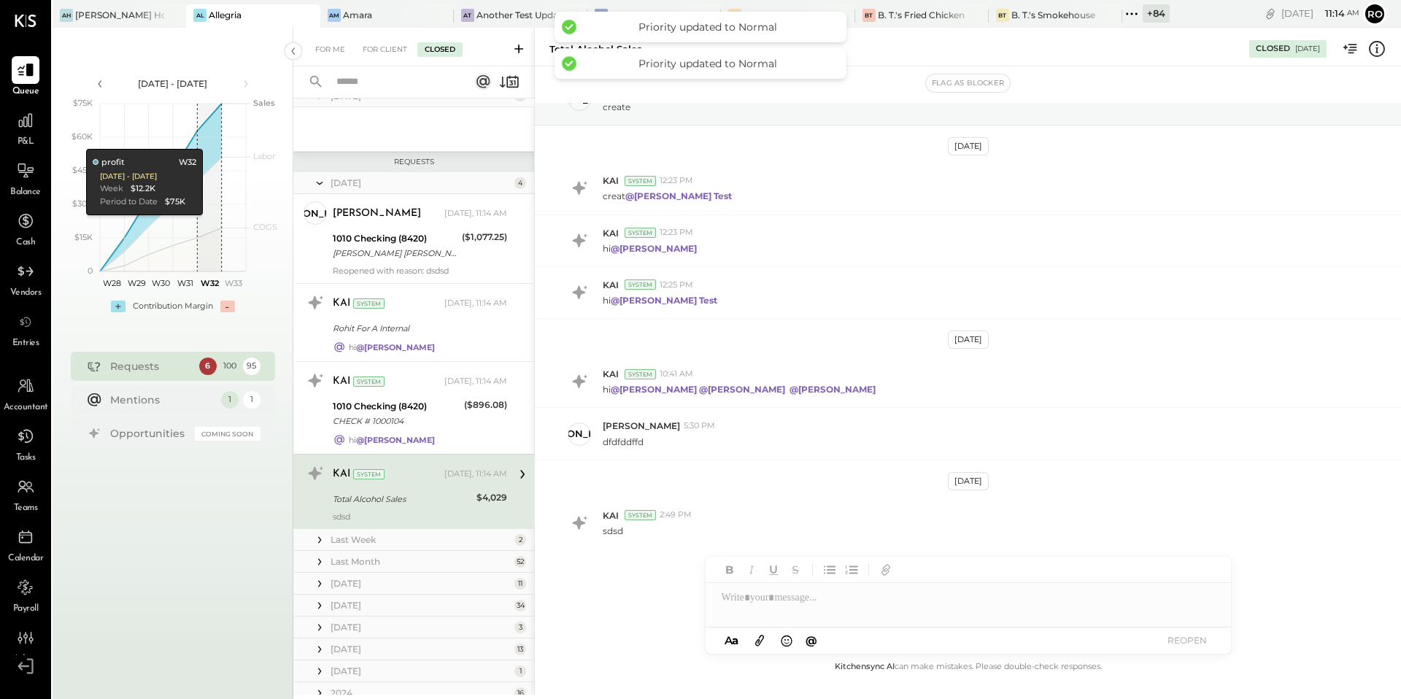
scroll to position [0, 0]
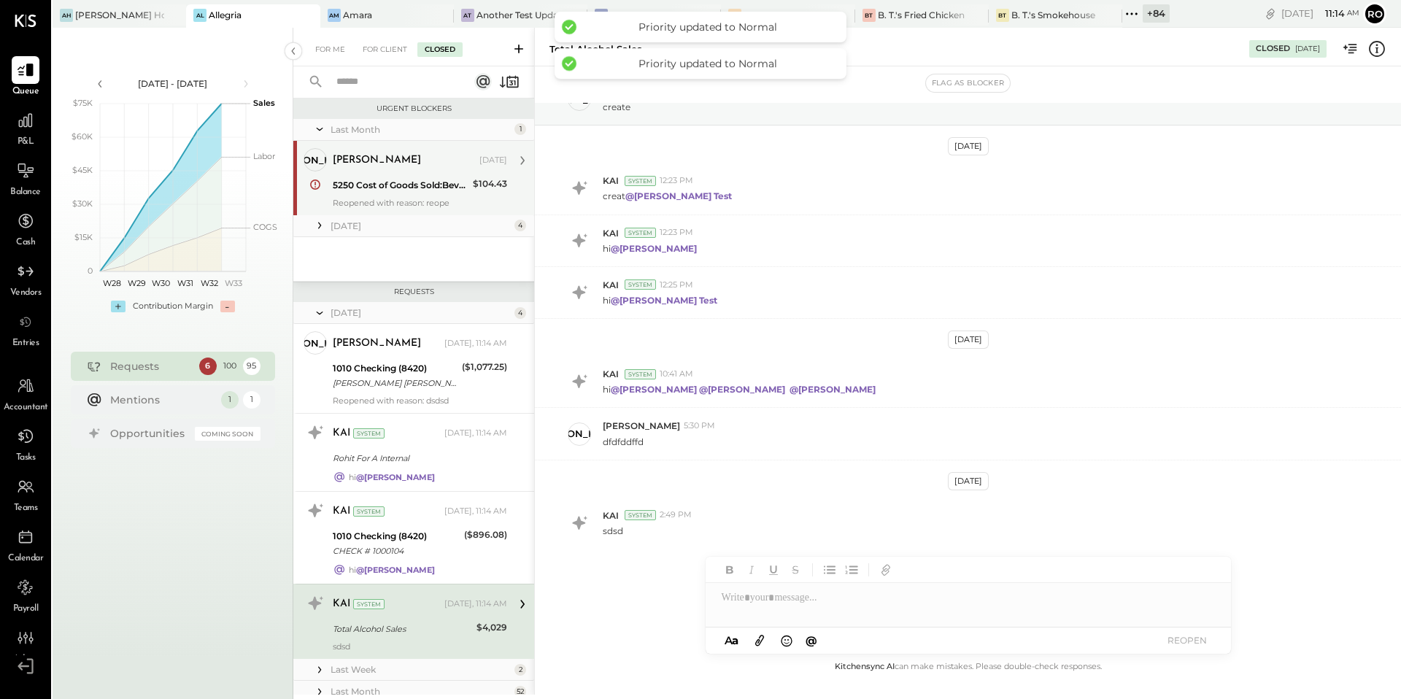
click at [447, 150] on div "Juan Allegria Jul 21, 2025" at bounding box center [420, 160] width 174 height 20
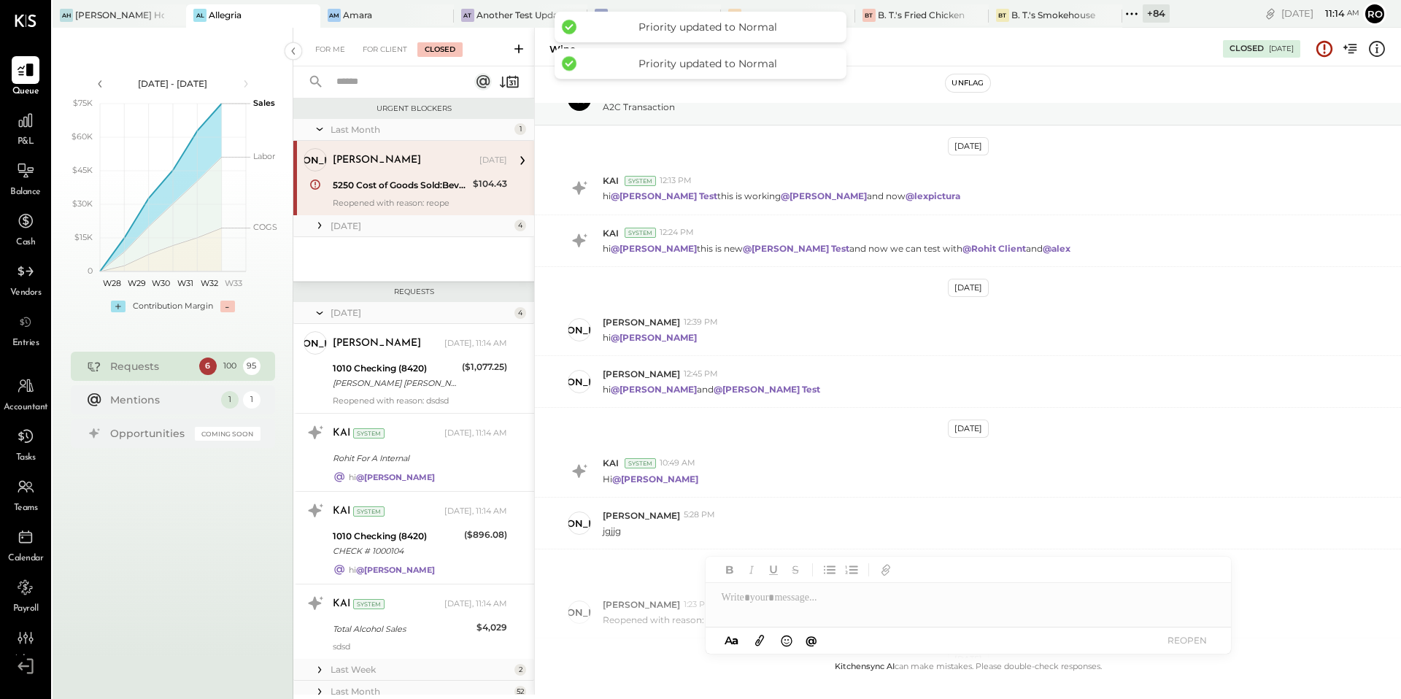
scroll to position [335, 0]
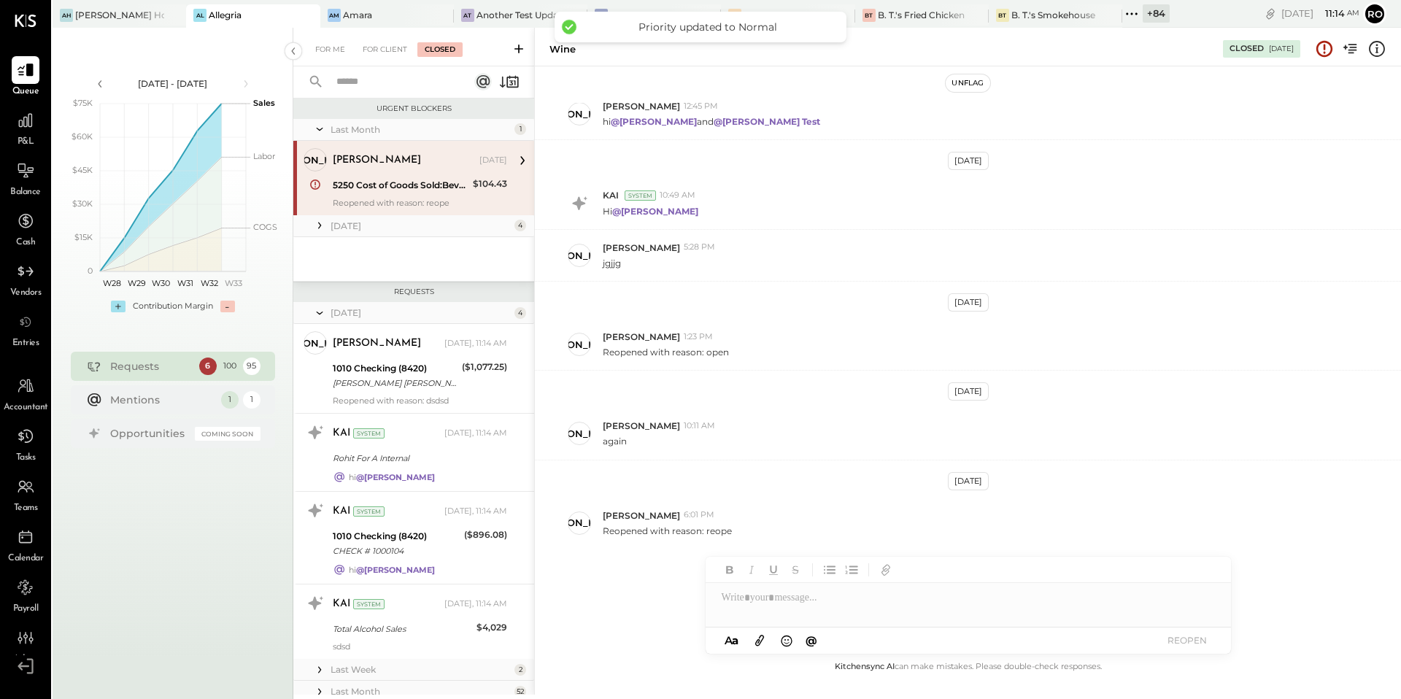
click at [973, 77] on button "Unflag" at bounding box center [968, 83] width 44 height 18
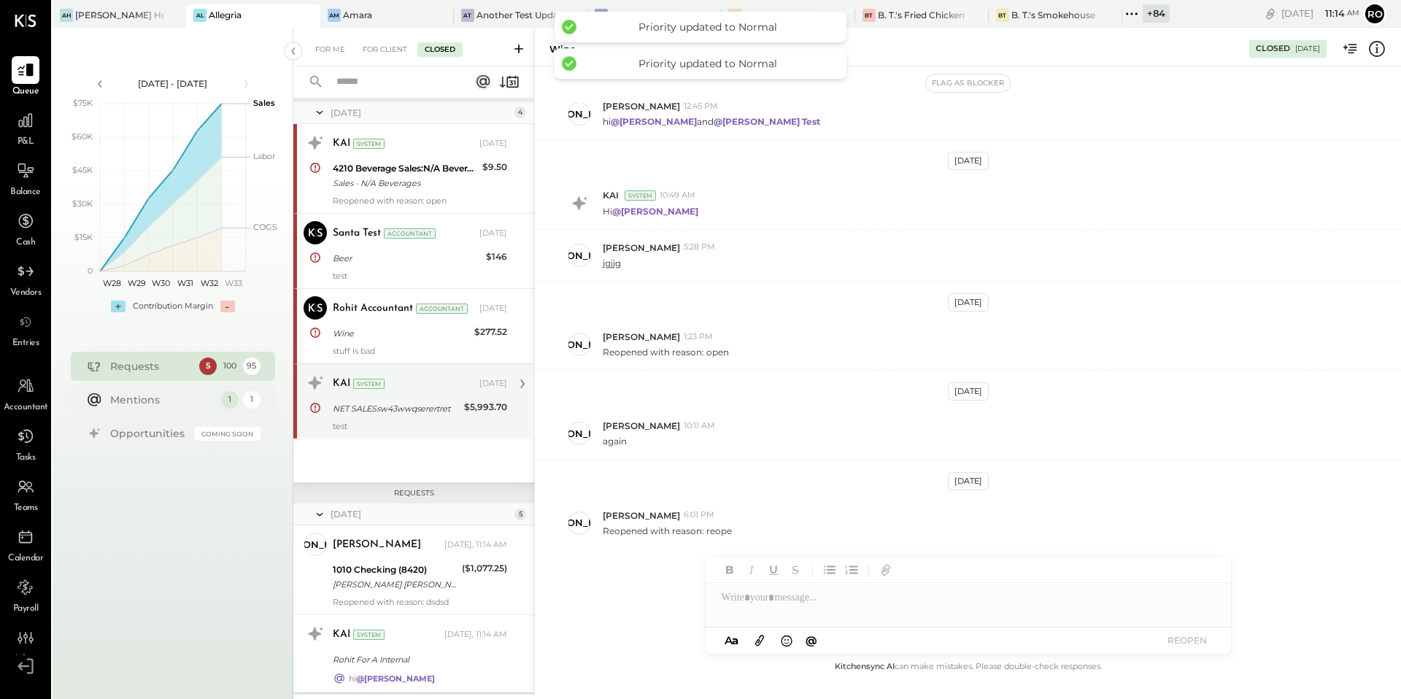
scroll to position [0, 0]
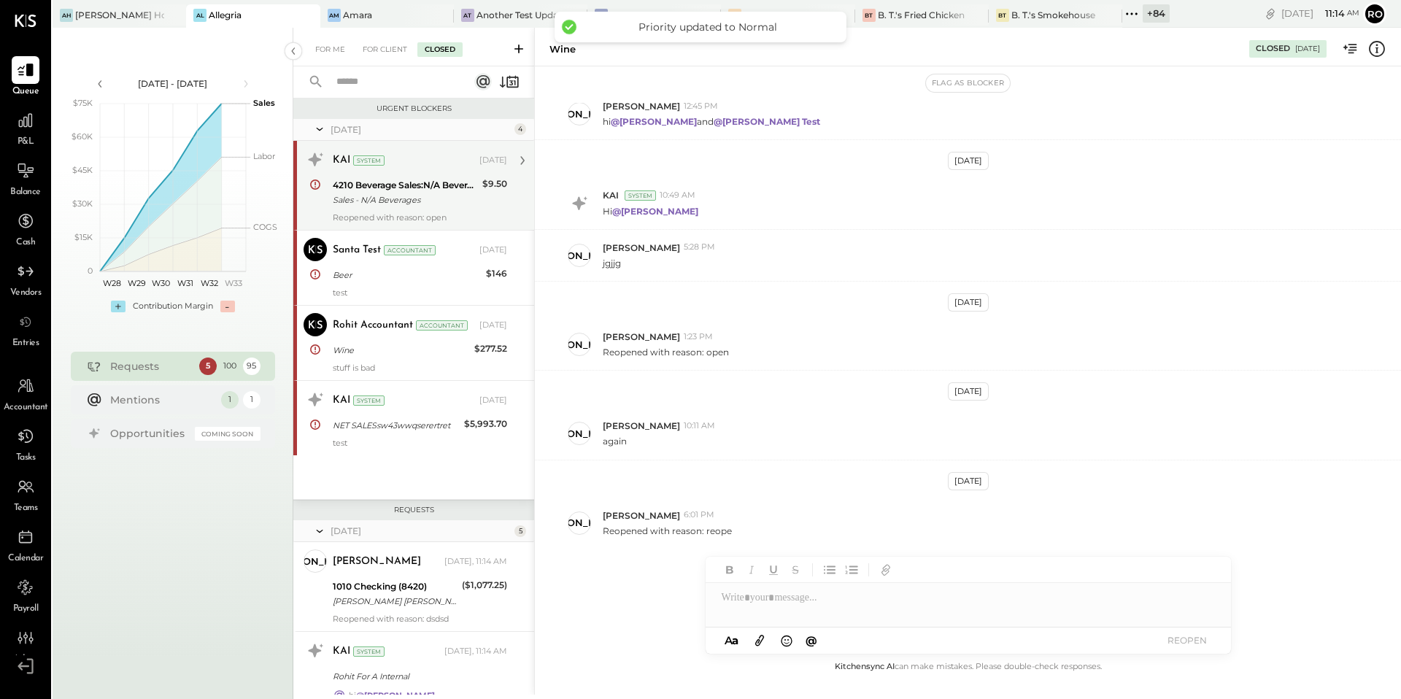
click at [446, 154] on div "KAI System" at bounding box center [405, 160] width 144 height 15
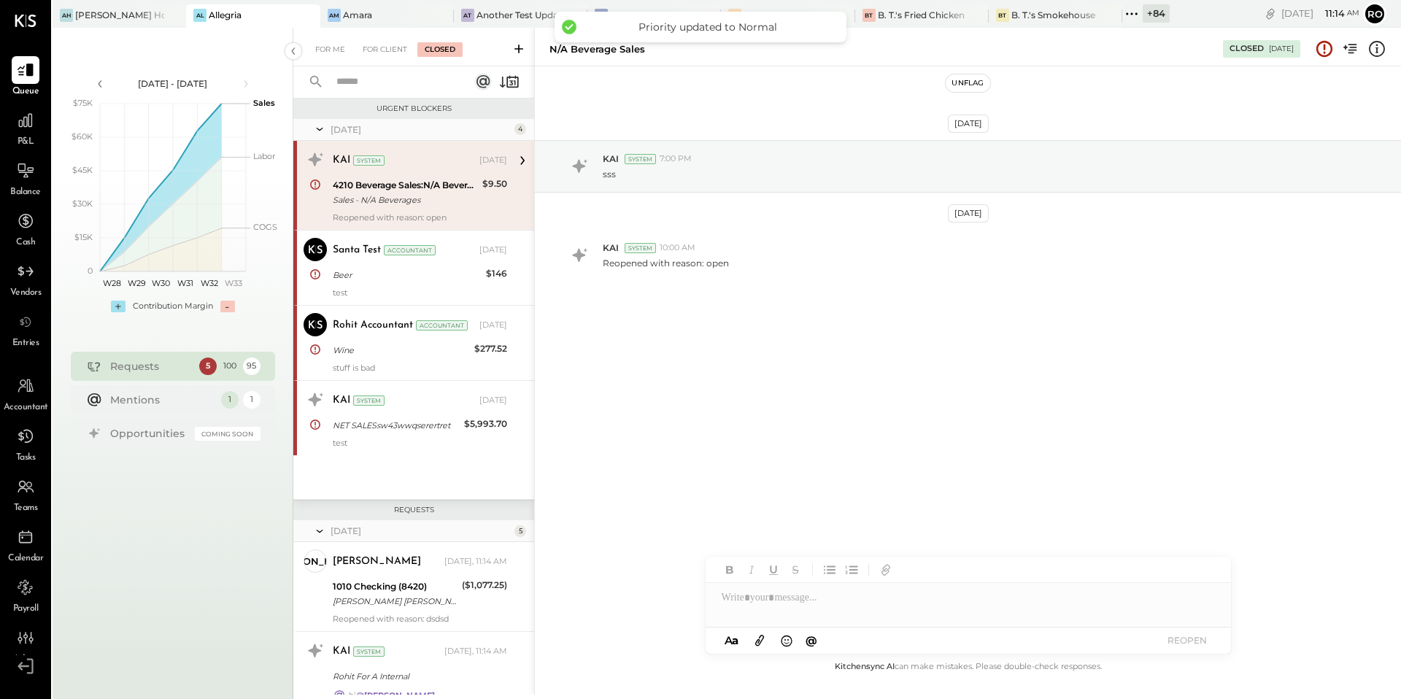
click at [982, 82] on button "Unflag" at bounding box center [968, 83] width 44 height 18
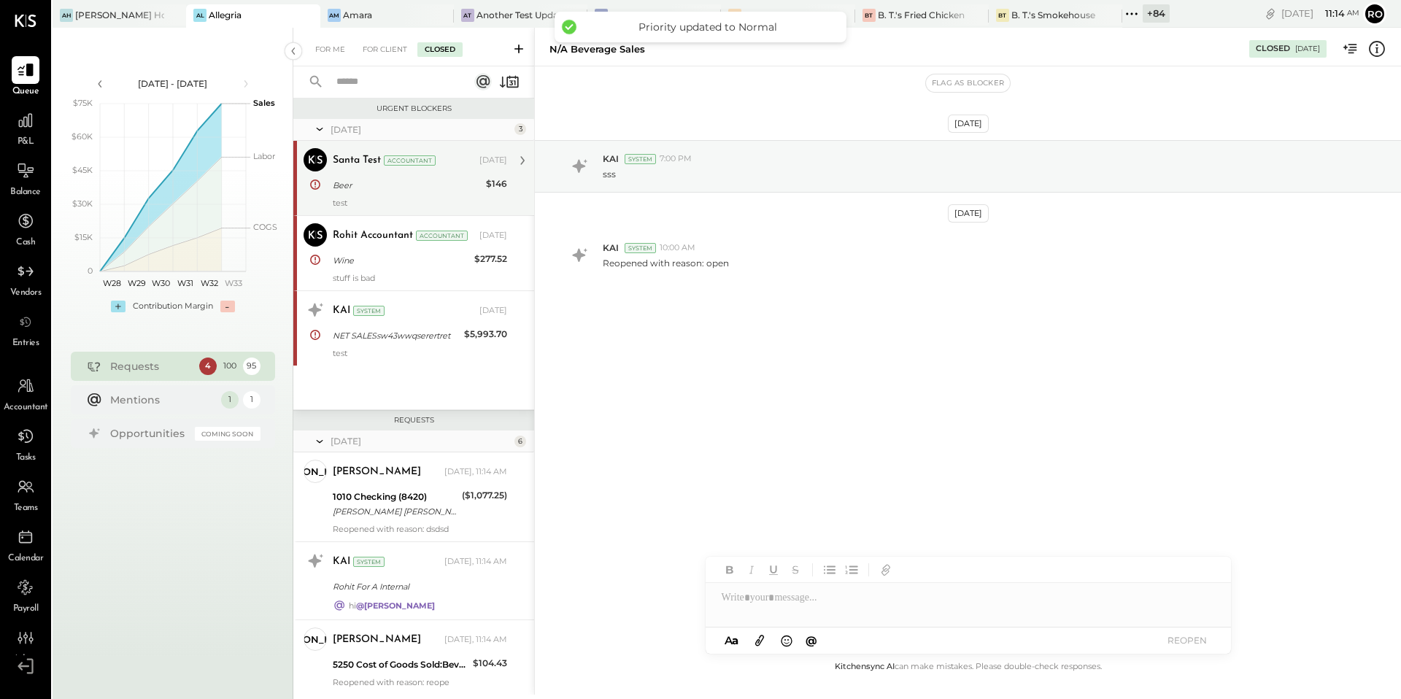
click at [374, 182] on div "Beer" at bounding box center [407, 185] width 149 height 15
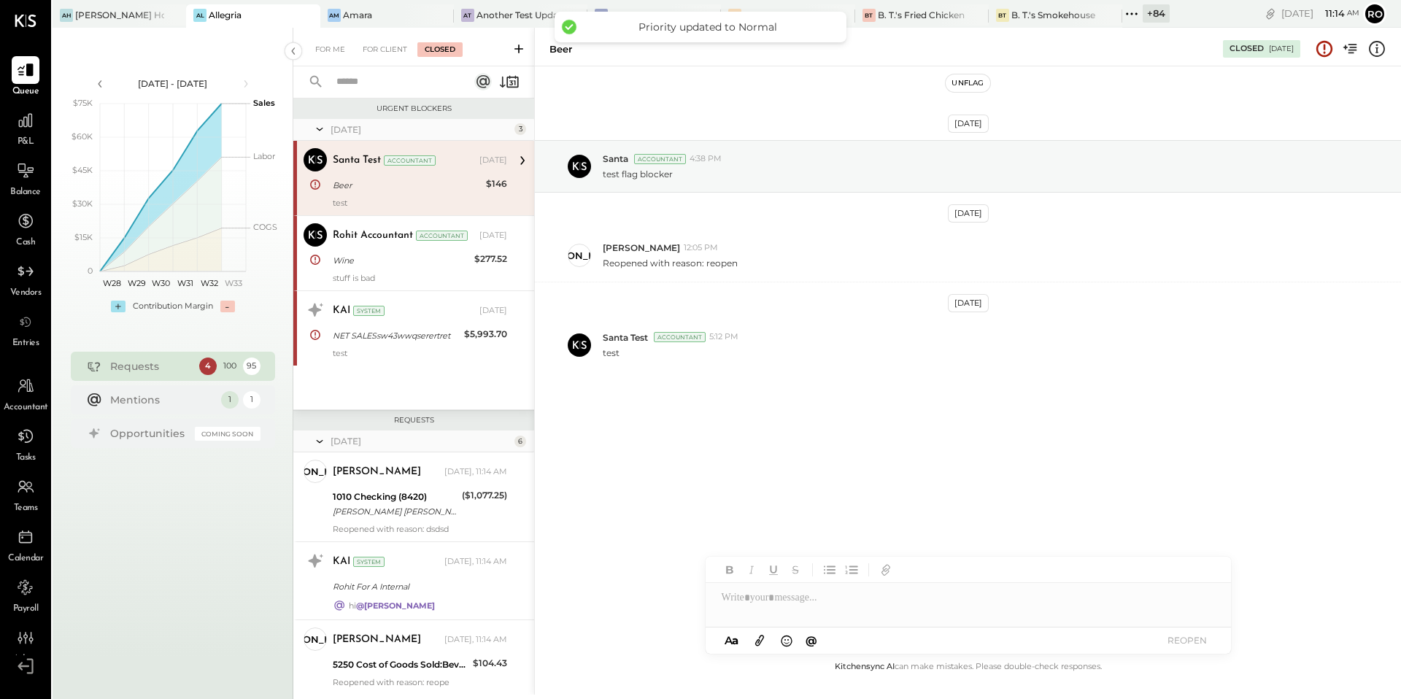
click at [972, 84] on button "Unflag" at bounding box center [968, 83] width 44 height 18
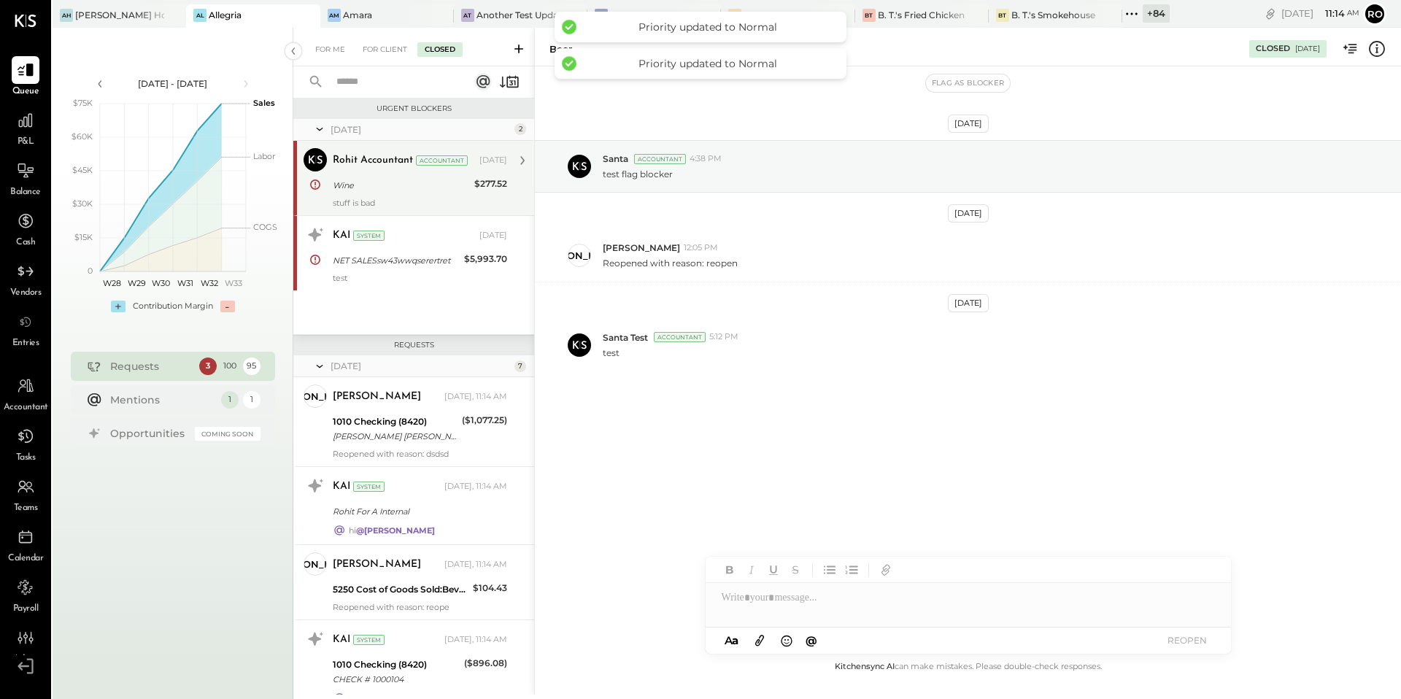
click at [422, 201] on div "stuff is bad" at bounding box center [420, 203] width 174 height 10
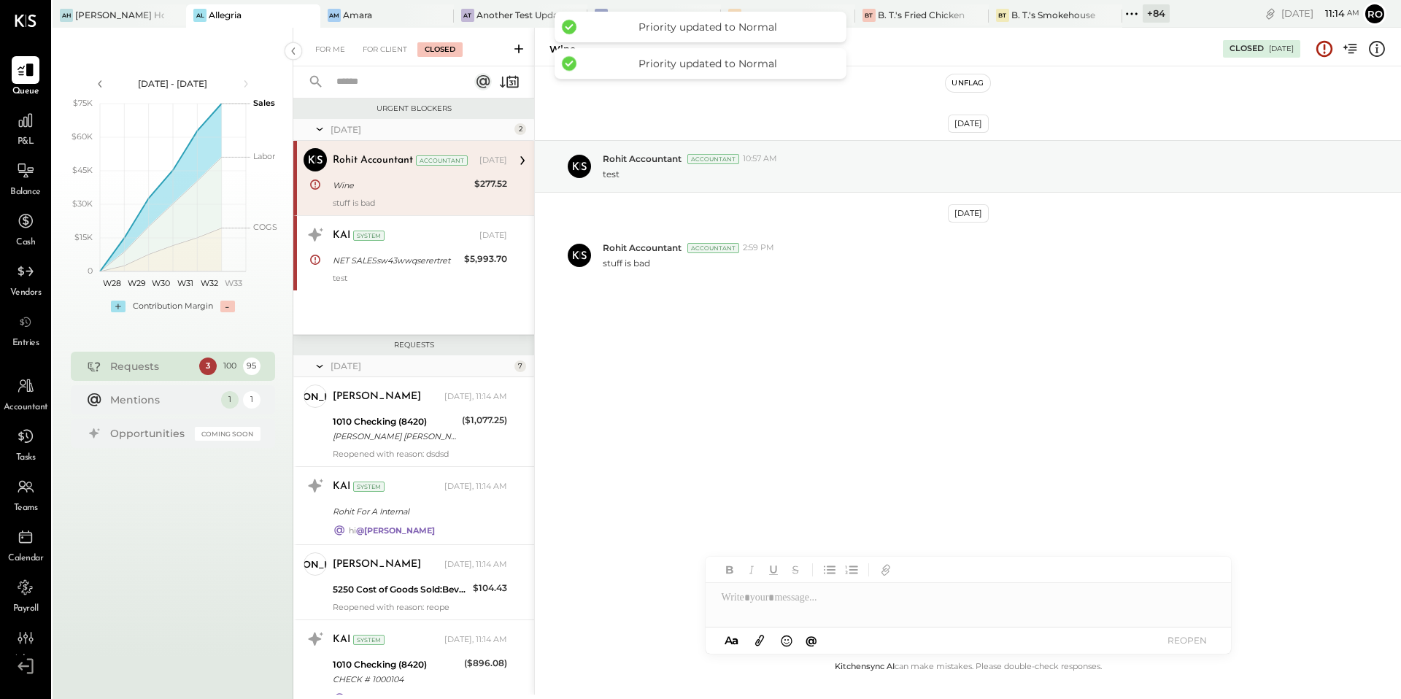
click at [961, 86] on button "Unflag" at bounding box center [968, 83] width 44 height 18
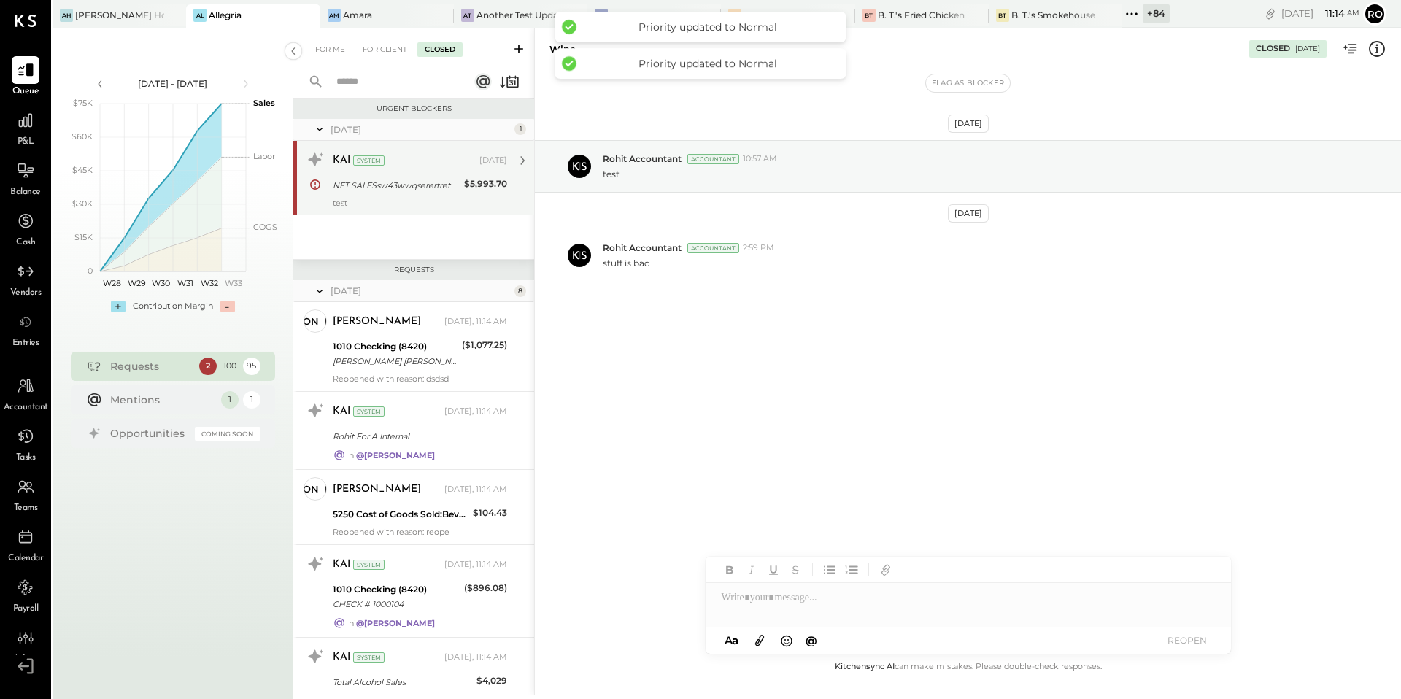
click at [427, 158] on div "KAI System" at bounding box center [405, 160] width 144 height 15
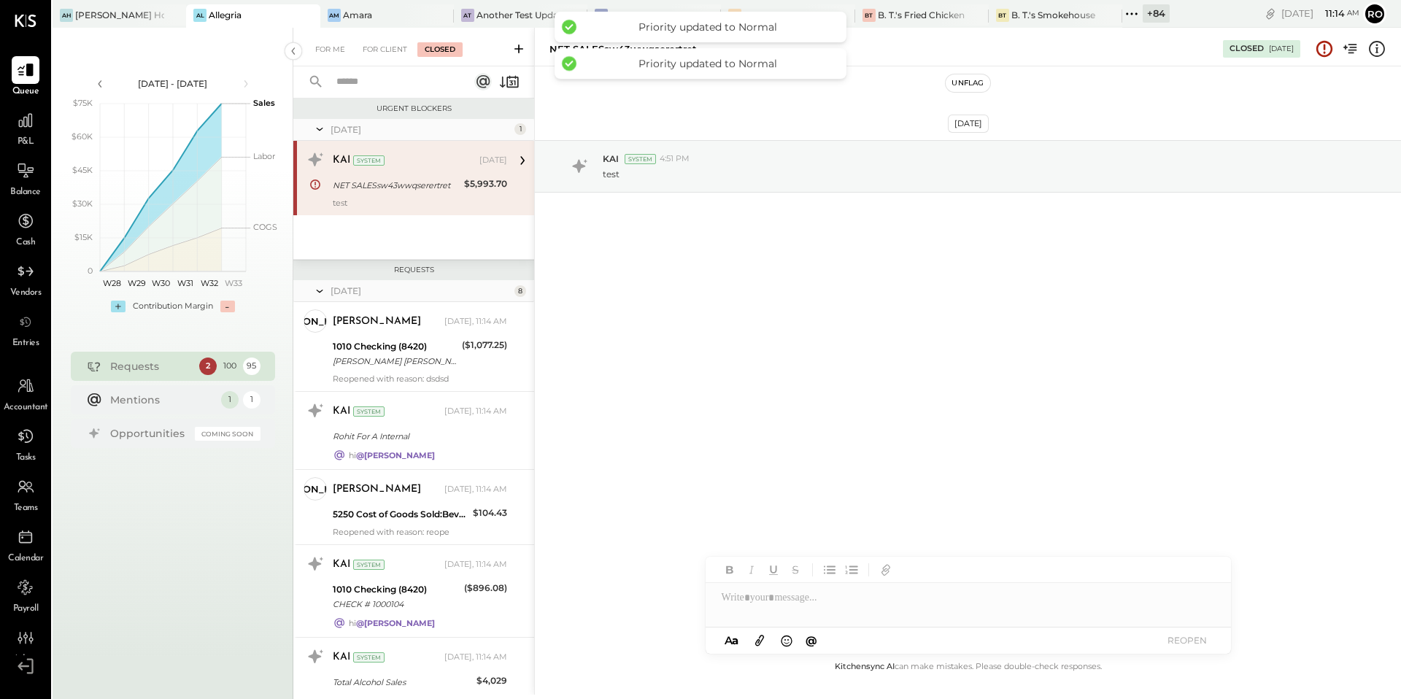
click at [966, 80] on button "Unflag" at bounding box center [968, 83] width 44 height 18
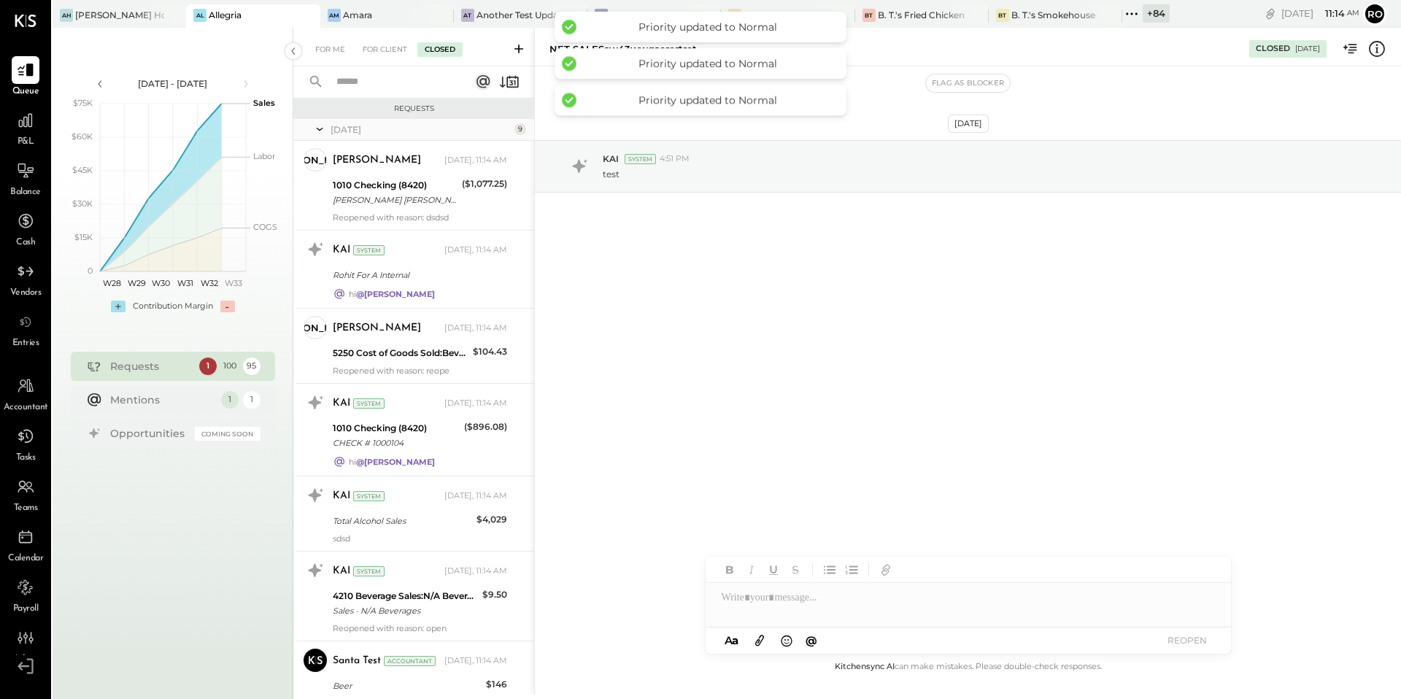
scroll to position [385, 0]
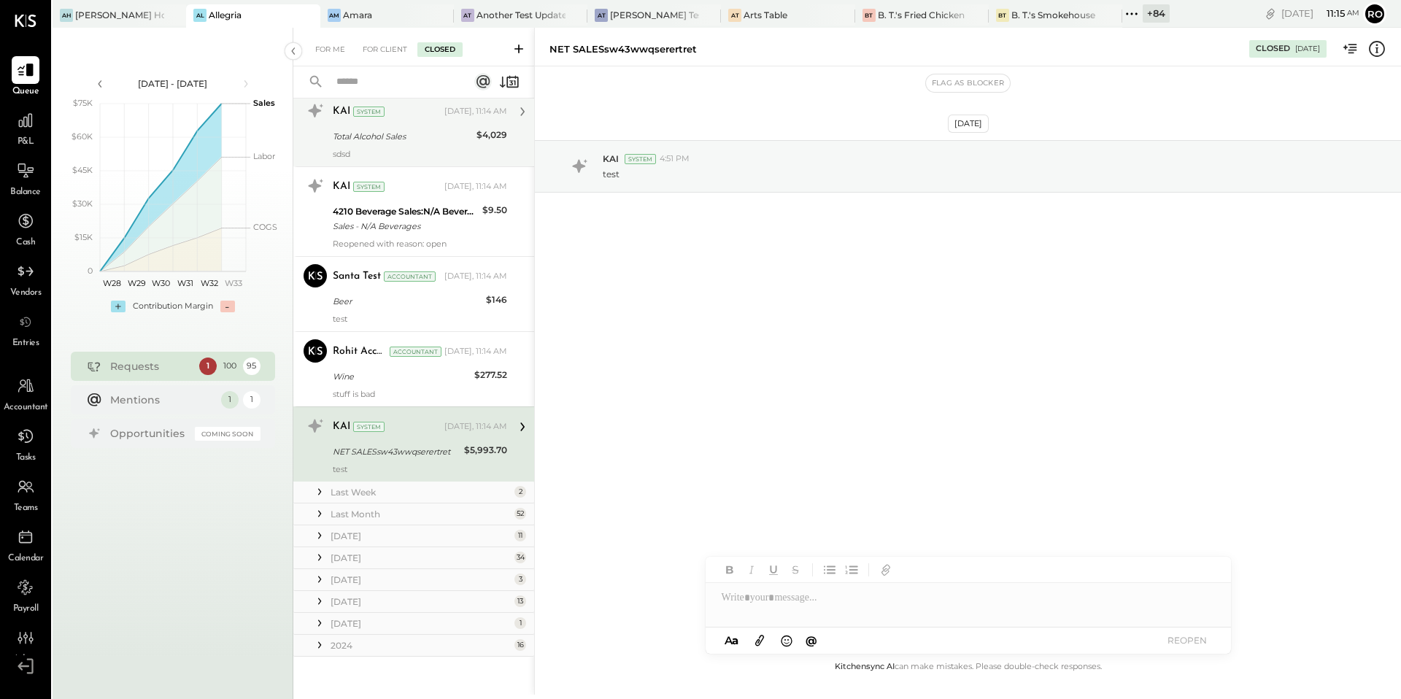
click at [417, 159] on div "KAI System Today, 11:14 AM Total Alcohol Sales $4,029 sdsd" at bounding box center [413, 128] width 241 height 75
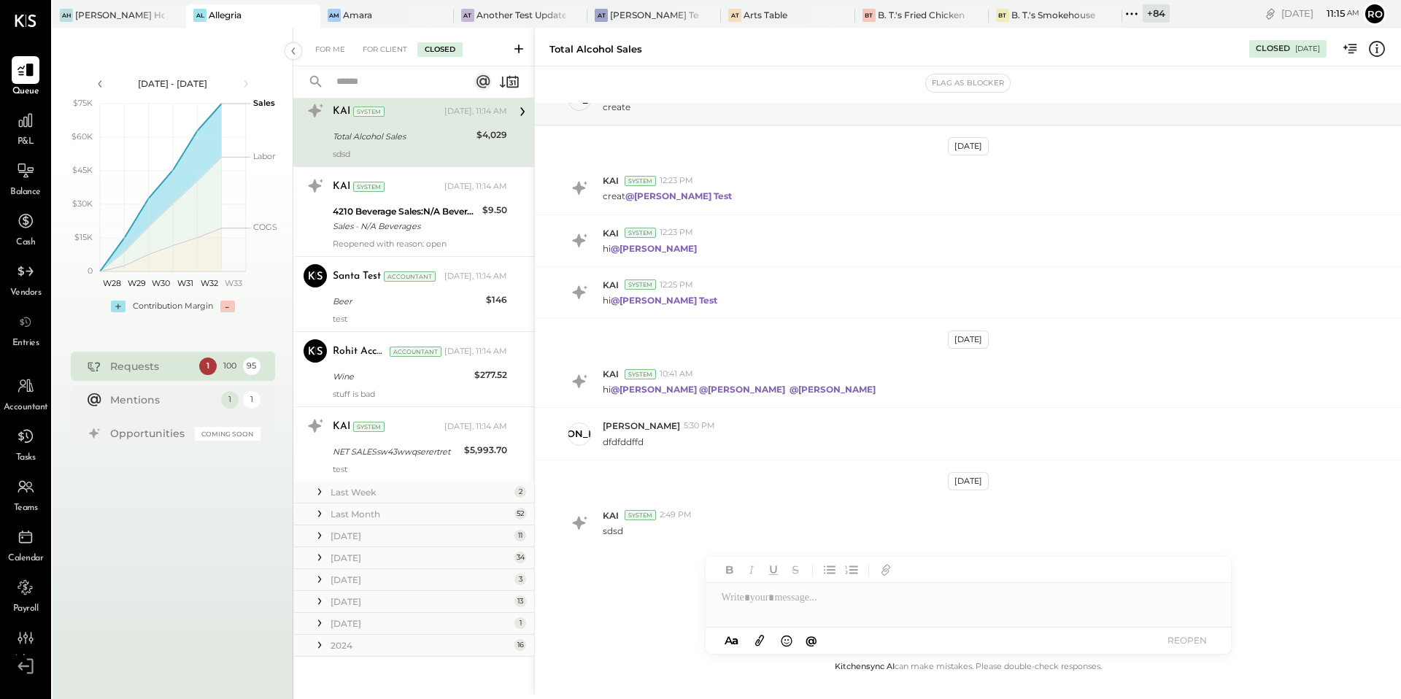
click at [1387, 48] on div "Total Alcohol Sales Closed 07/07/2025" at bounding box center [968, 46] width 866 height 29
click at [1380, 48] on icon at bounding box center [1376, 48] width 19 height 19
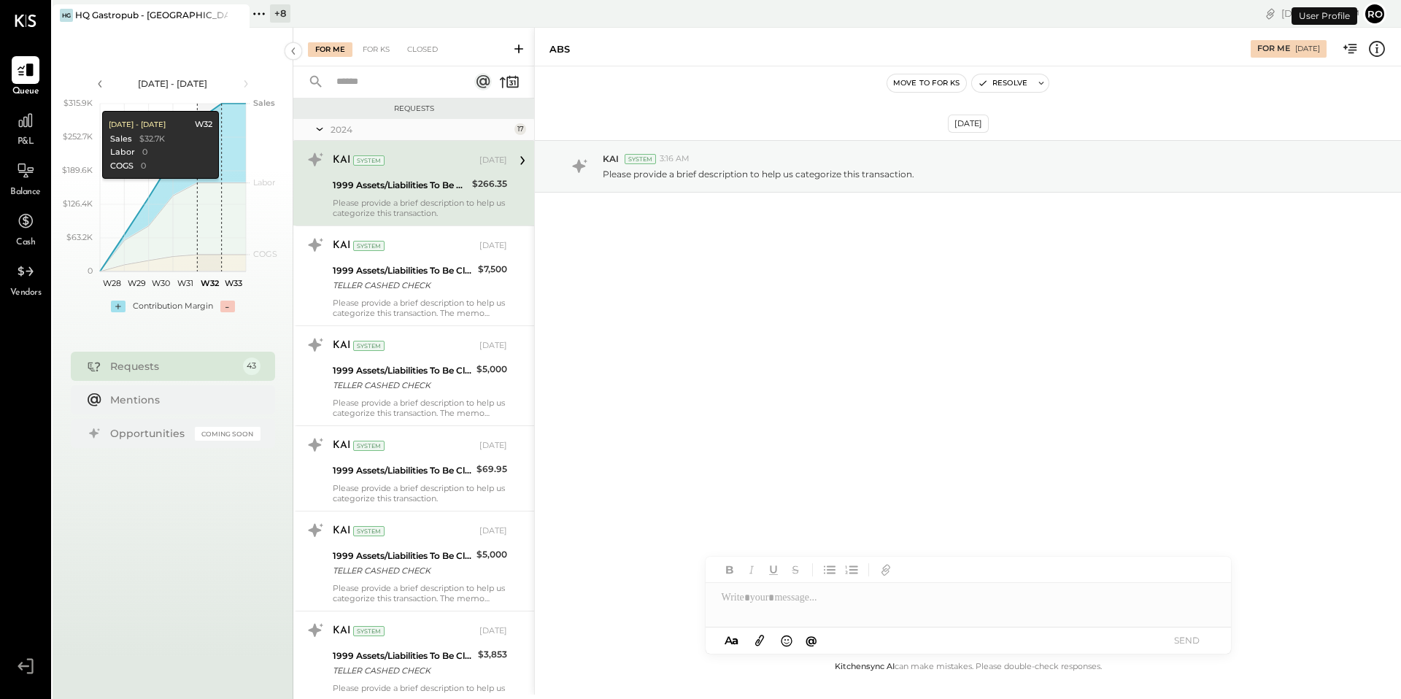
click at [1375, 18] on button "Ro" at bounding box center [1374, 13] width 23 height 23
